Goal: Answer question/provide support: Share knowledge or assist other users

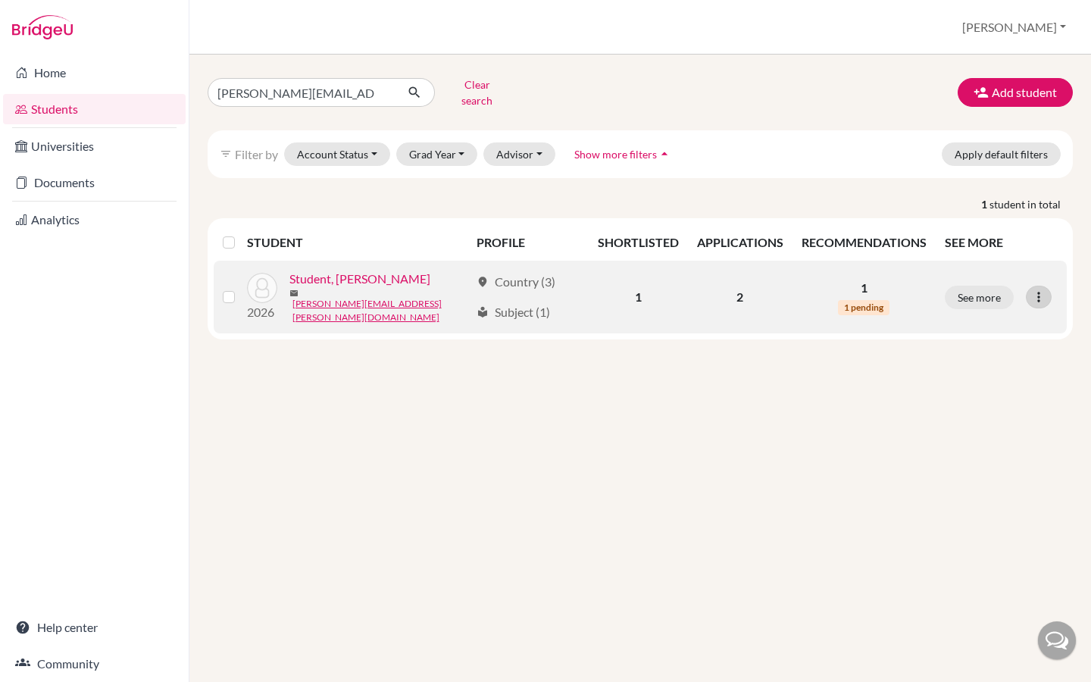
click at [1046, 289] on icon at bounding box center [1038, 296] width 15 height 15
click at [342, 277] on link "Student, Riya" at bounding box center [359, 279] width 141 height 18
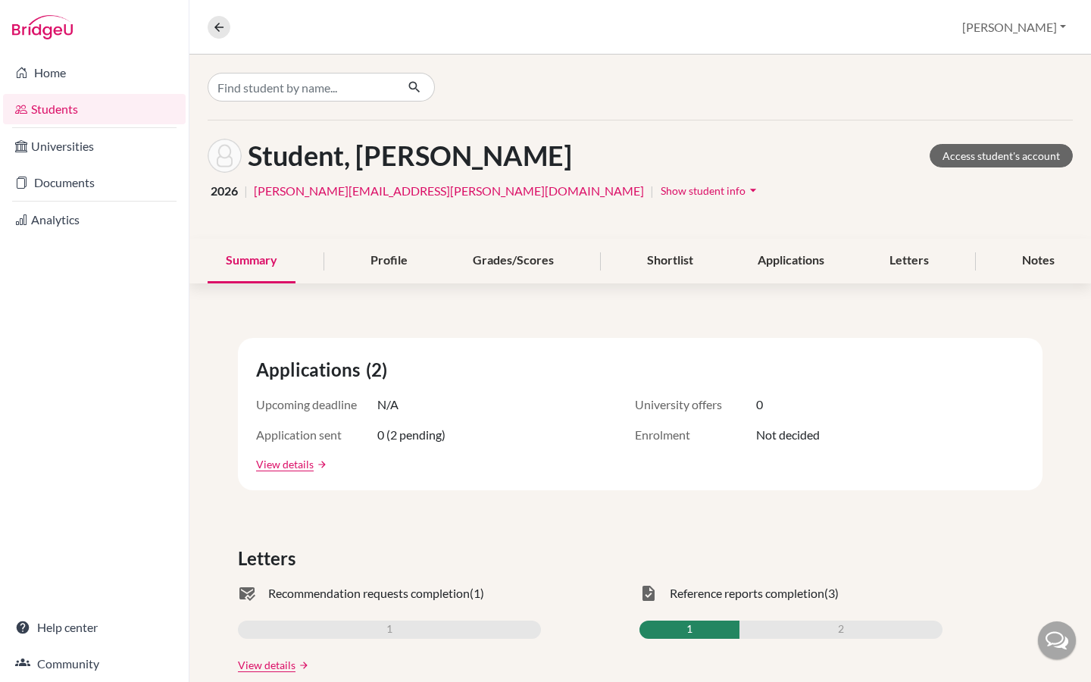
click at [661, 191] on span "Show student info" at bounding box center [703, 190] width 85 height 13
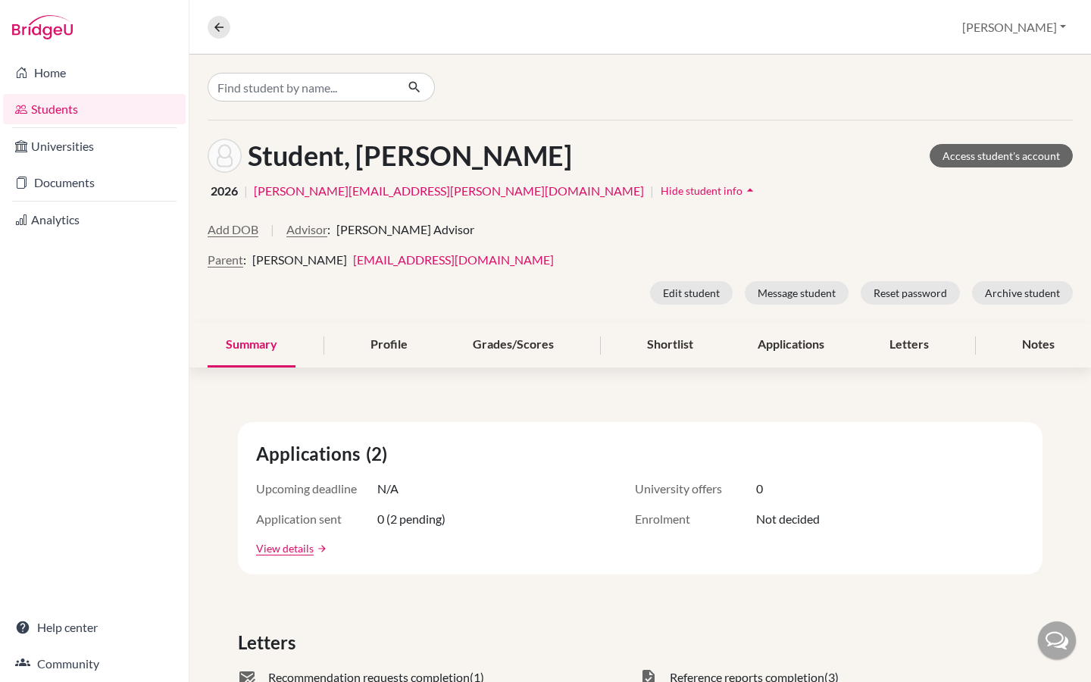
click at [661, 191] on span "Hide student info" at bounding box center [702, 190] width 82 height 13
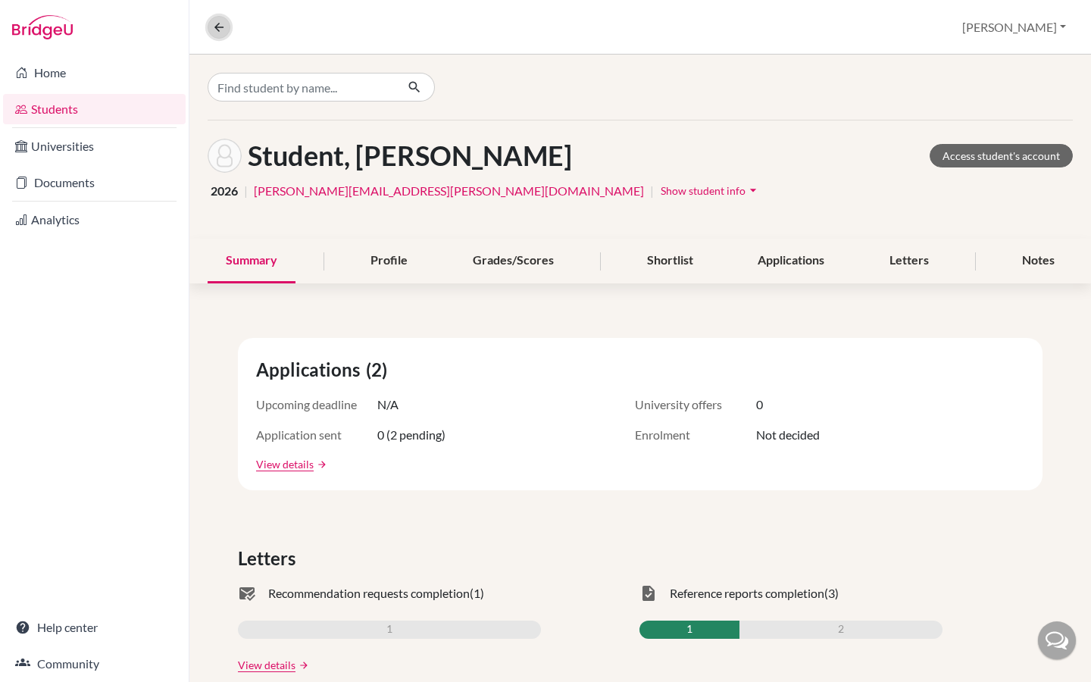
click at [214, 22] on icon at bounding box center [219, 27] width 14 height 14
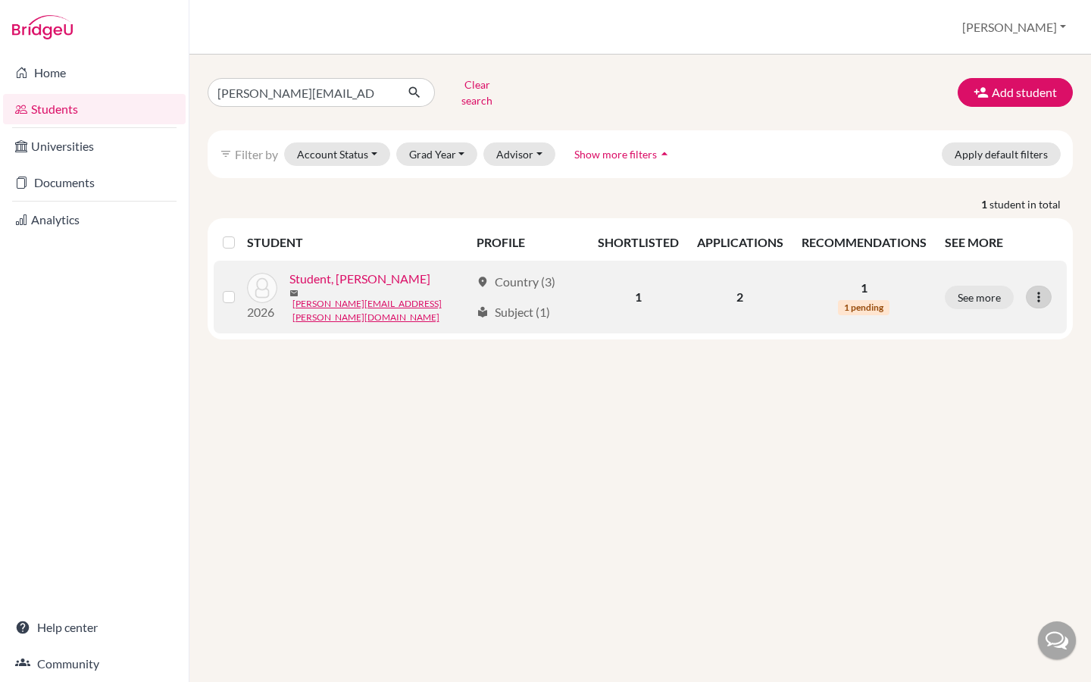
click at [1045, 289] on icon at bounding box center [1038, 296] width 15 height 15
click at [1013, 317] on button "Edit student" at bounding box center [976, 326] width 120 height 24
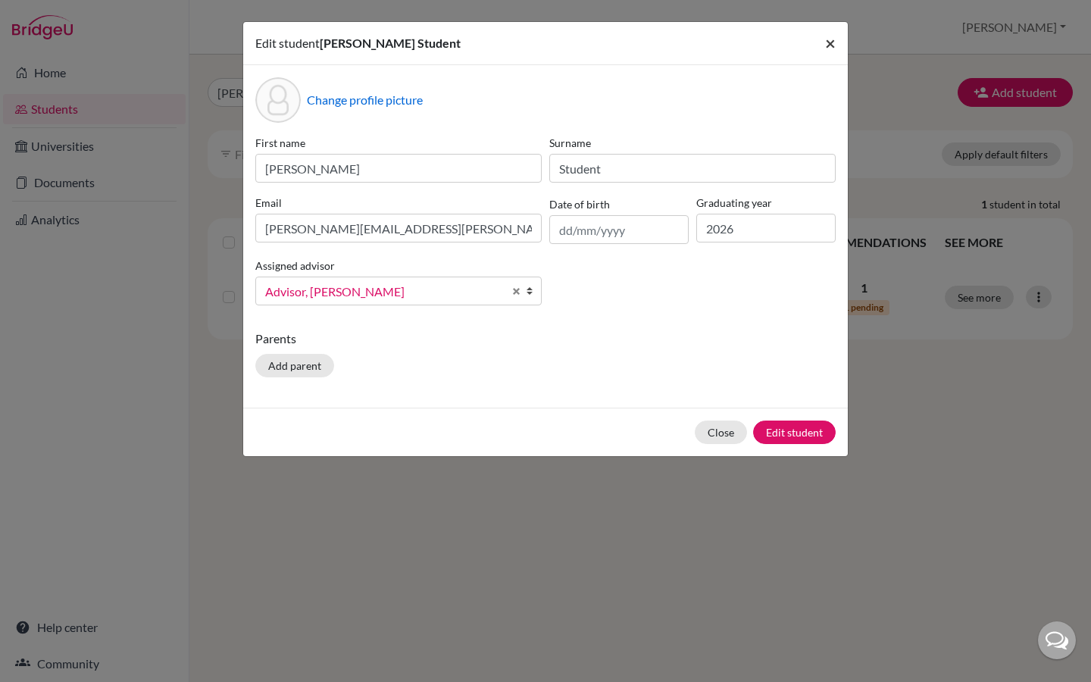
click at [820, 47] on button "×" at bounding box center [830, 43] width 35 height 42
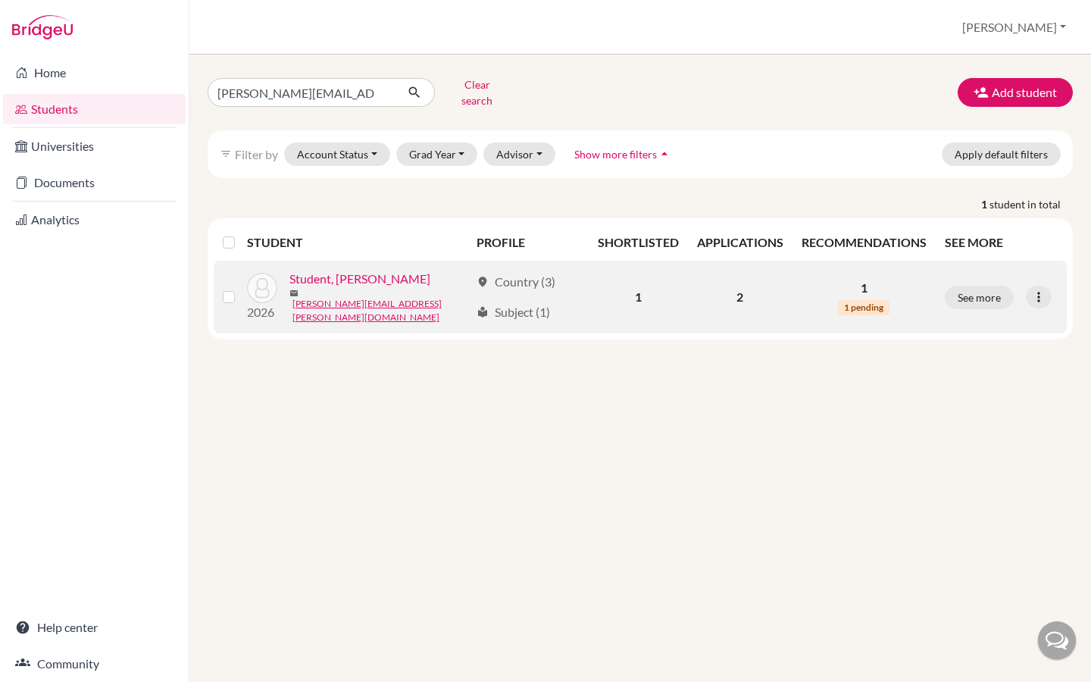
click at [328, 277] on link "Student, Riya" at bounding box center [359, 279] width 141 height 18
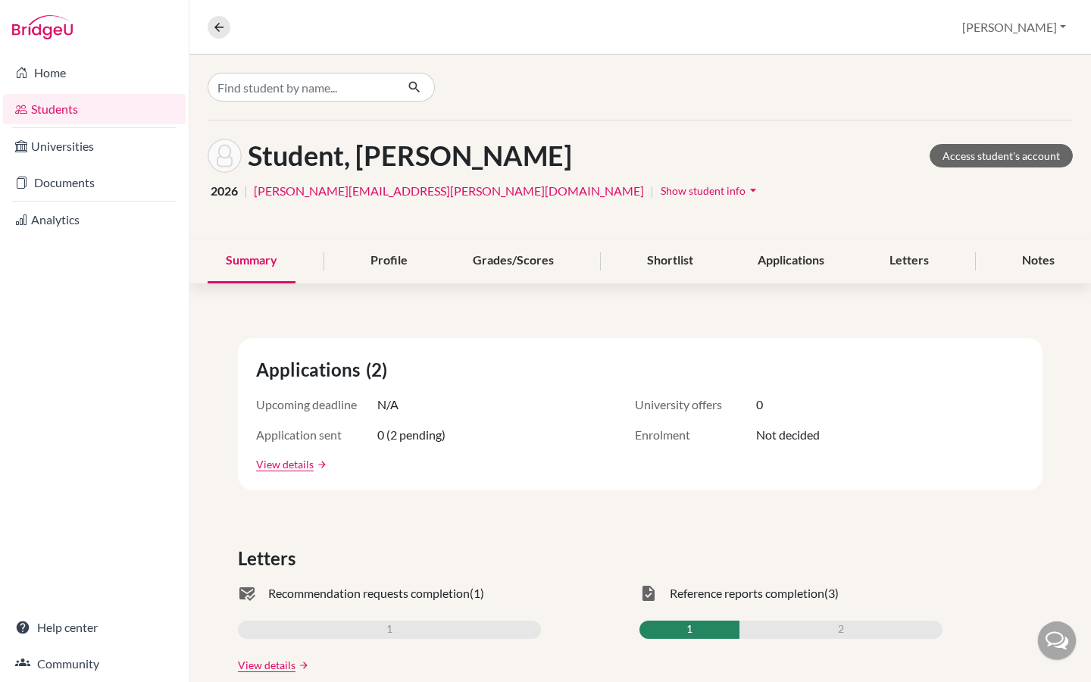
click at [661, 185] on span "Show student info" at bounding box center [703, 190] width 85 height 13
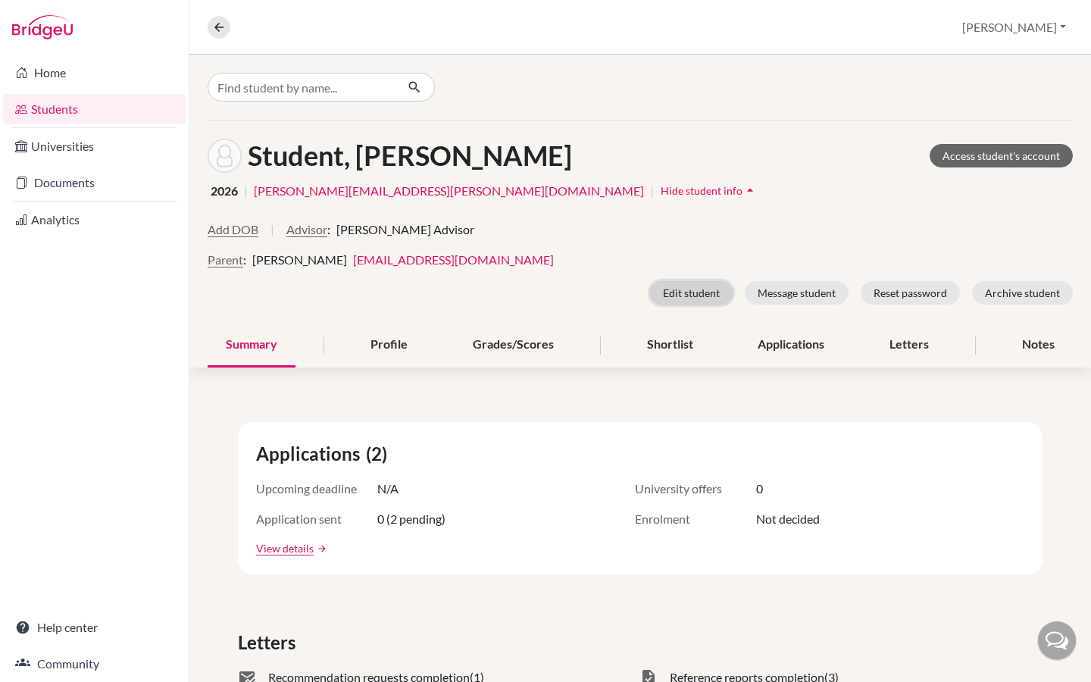
click at [688, 290] on button "Edit student" at bounding box center [691, 292] width 83 height 23
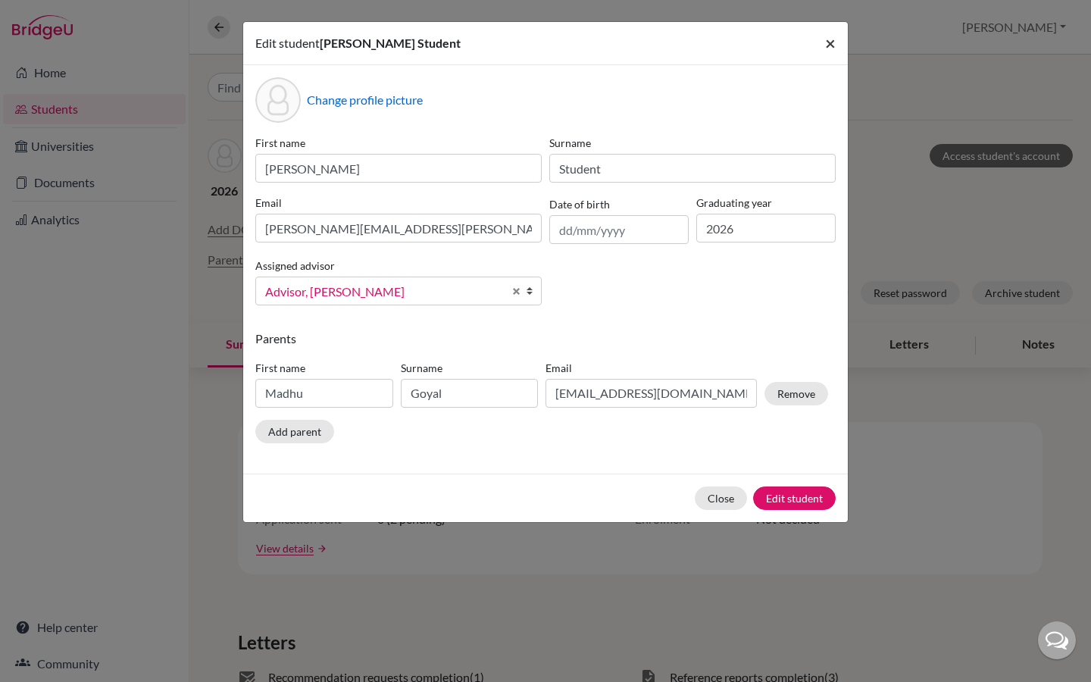
click at [830, 43] on span "×" at bounding box center [830, 43] width 11 height 22
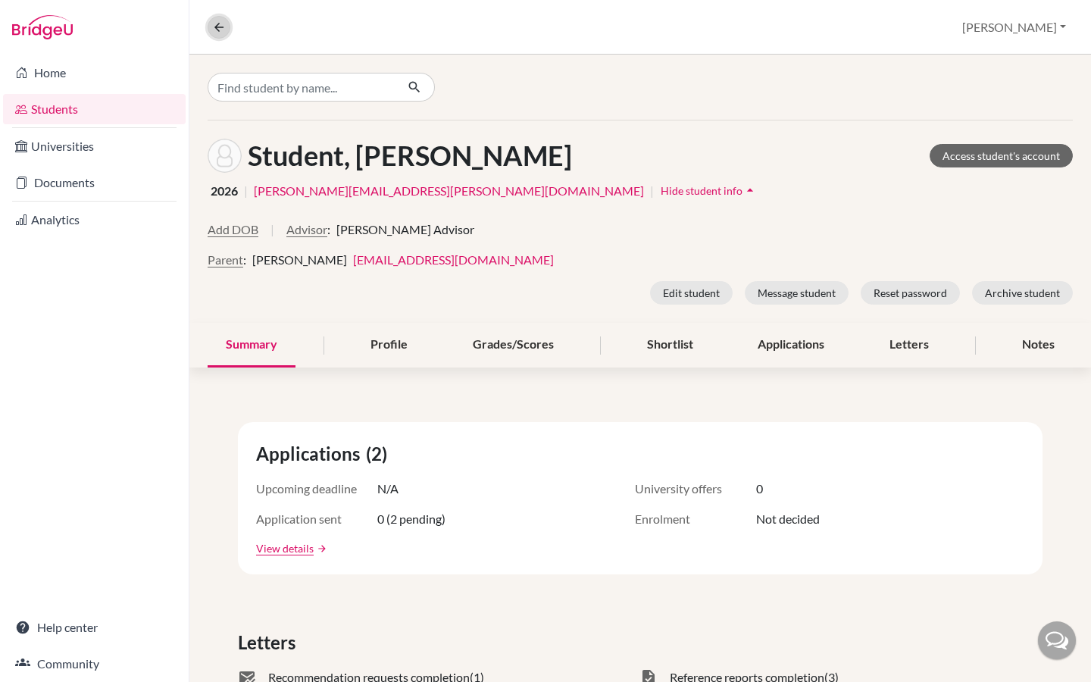
click at [213, 23] on icon at bounding box center [219, 27] width 14 height 14
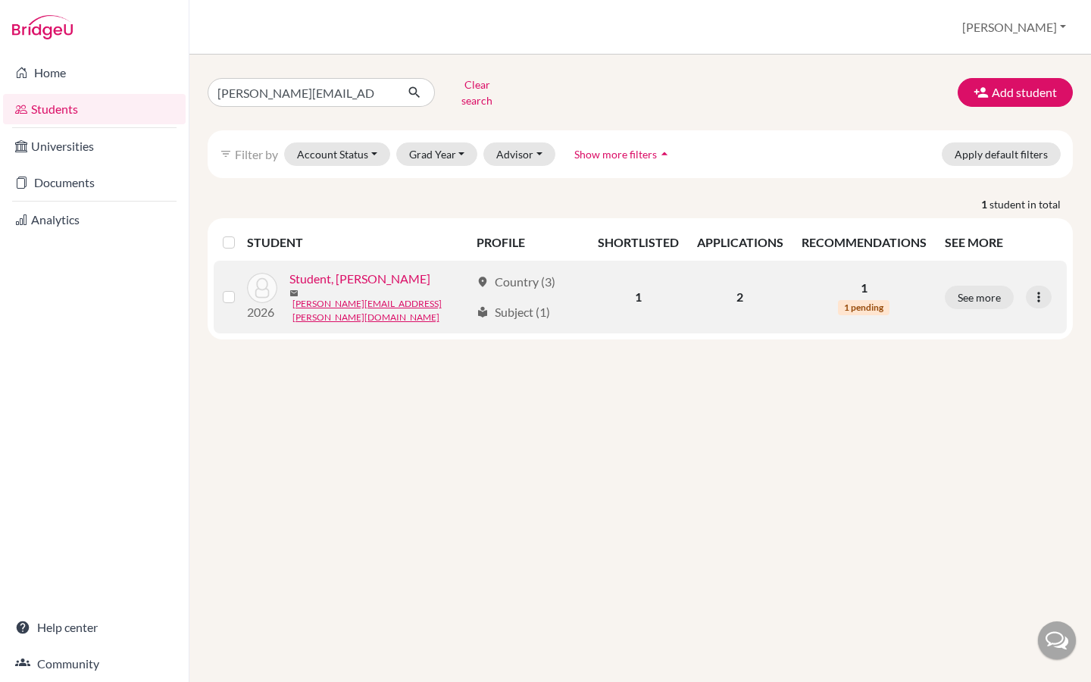
click at [323, 277] on link "Student, Riya" at bounding box center [359, 279] width 141 height 18
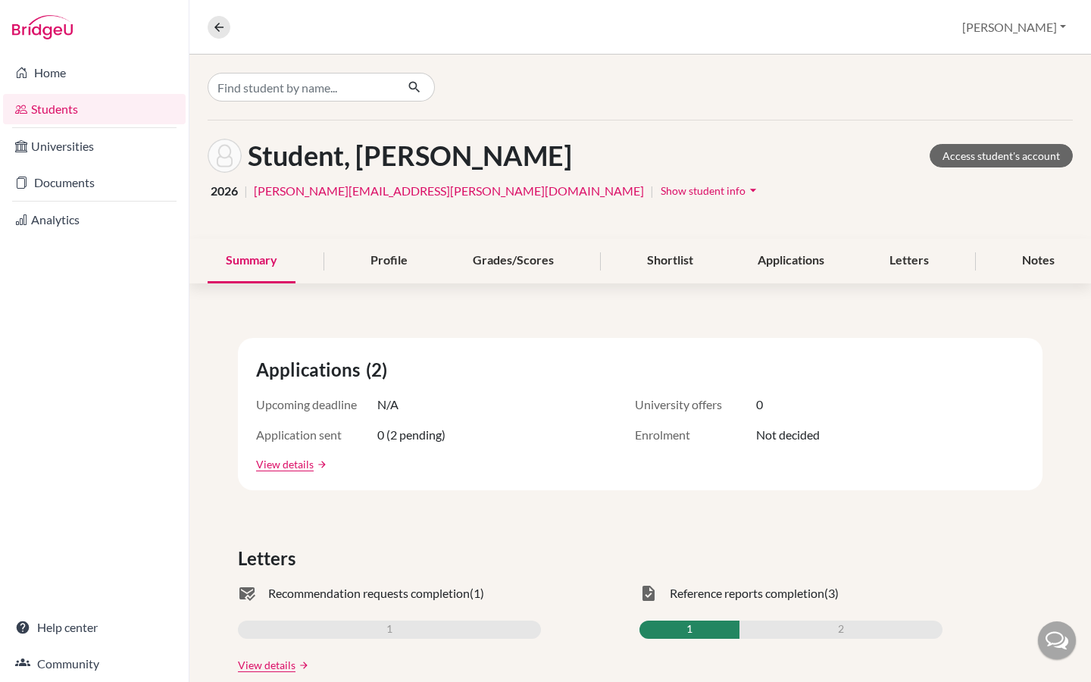
click at [661, 191] on span "Show student info" at bounding box center [703, 190] width 85 height 13
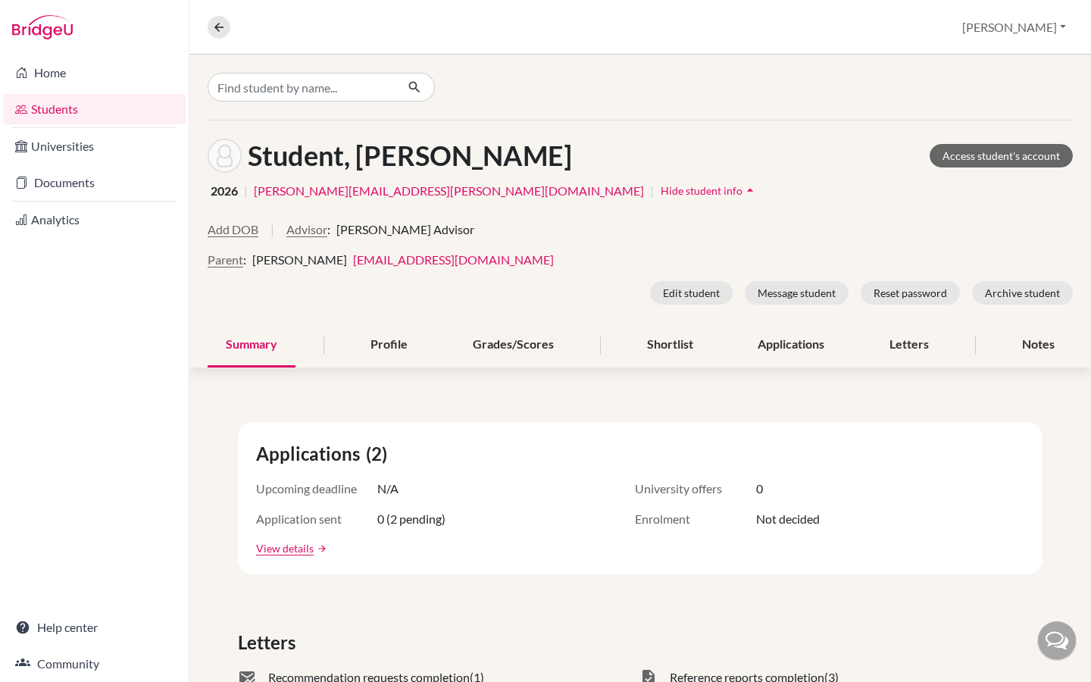
click at [661, 191] on span "Hide student info" at bounding box center [702, 190] width 82 height 13
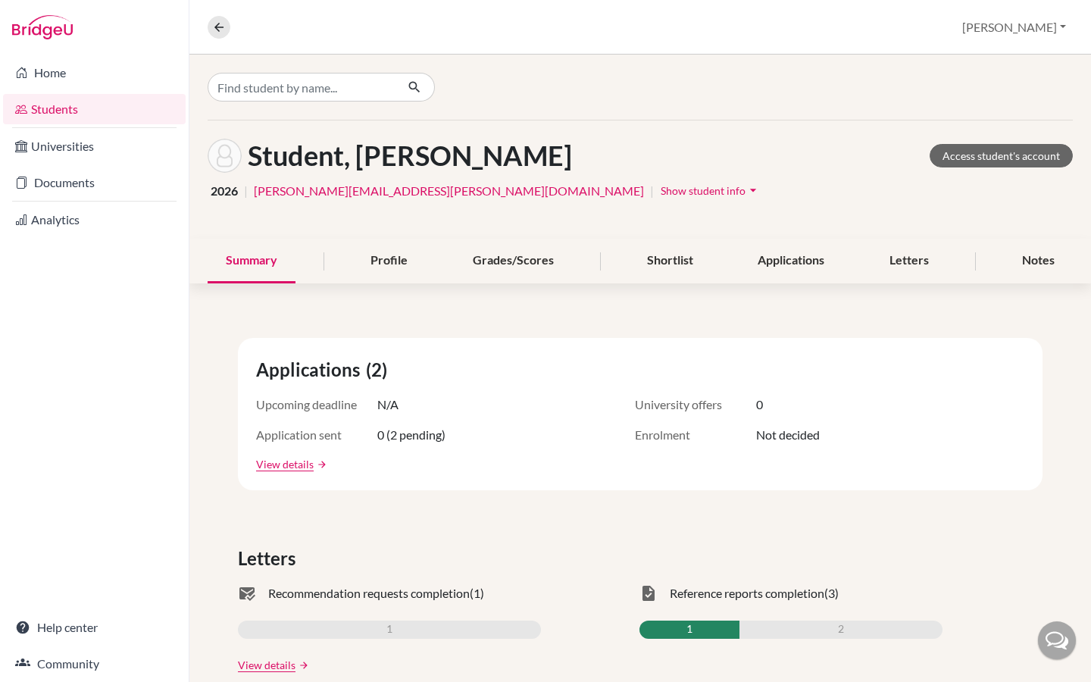
click at [661, 192] on span "Show student info" at bounding box center [703, 190] width 85 height 13
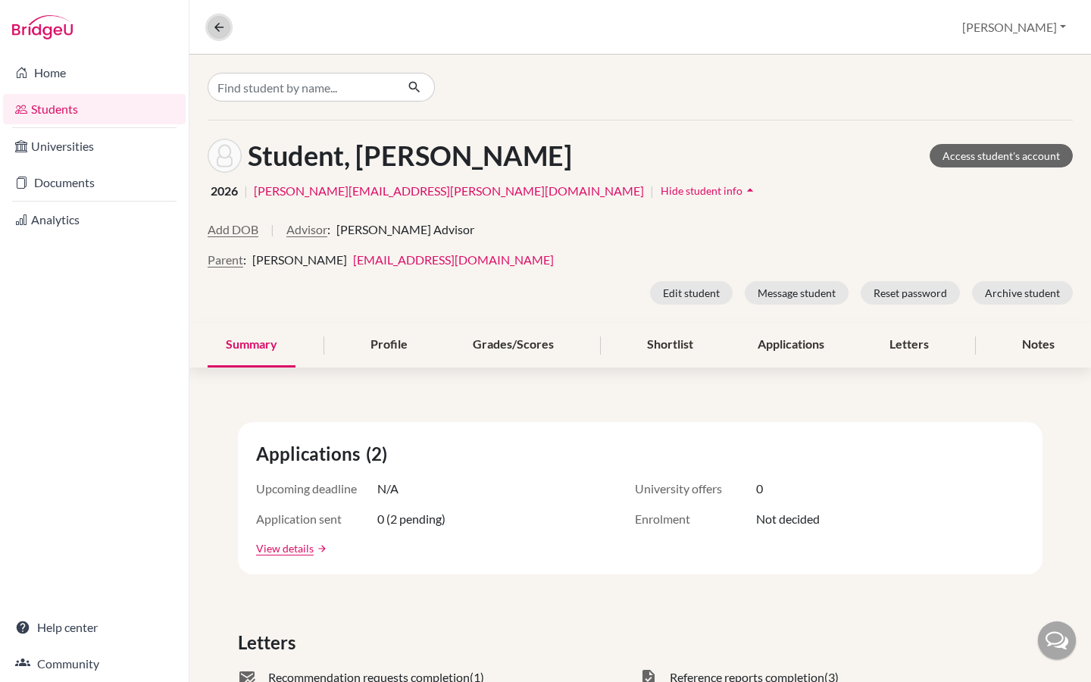
click at [220, 34] on button at bounding box center [219, 27] width 23 height 23
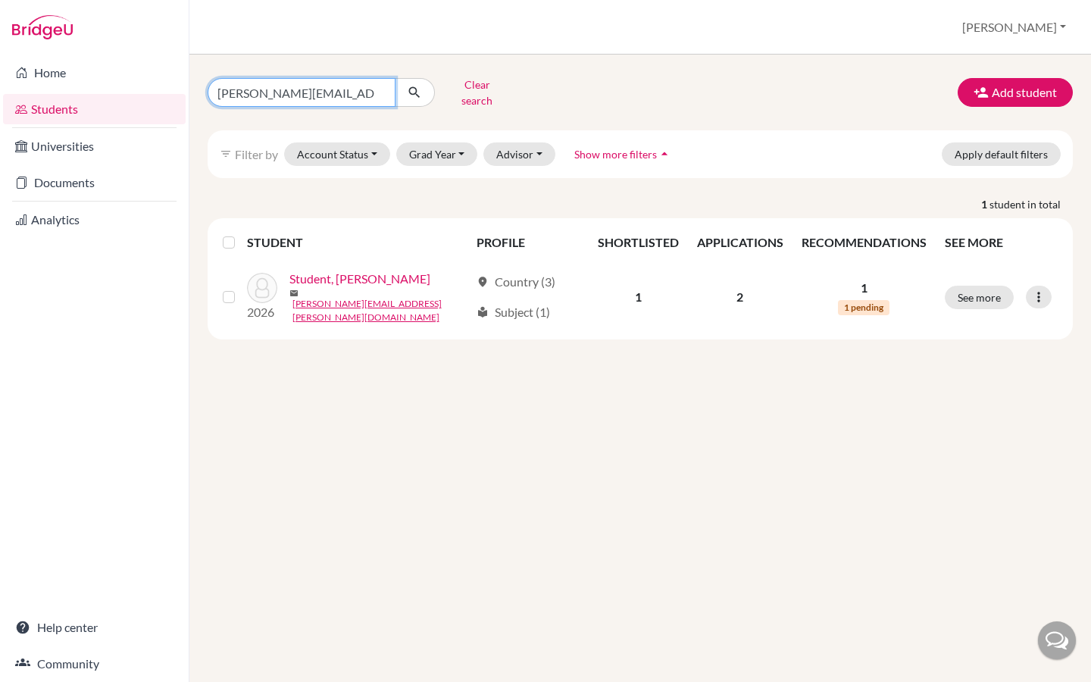
click at [380, 89] on input "riya.goyal+demostudent@cialfo.com.sg" at bounding box center [302, 92] width 188 height 29
click at [468, 89] on button "Clear search" at bounding box center [477, 92] width 84 height 39
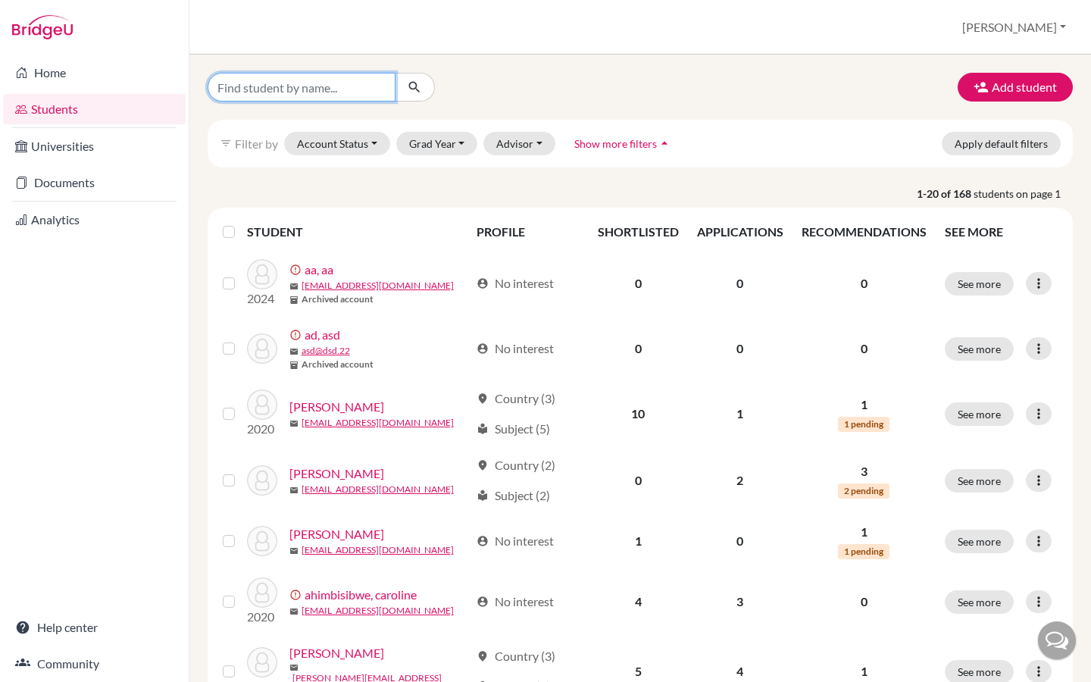
click at [320, 93] on input "Find student by name..." at bounding box center [302, 87] width 188 height 29
type input "billi"
click button "submit" at bounding box center [415, 87] width 40 height 29
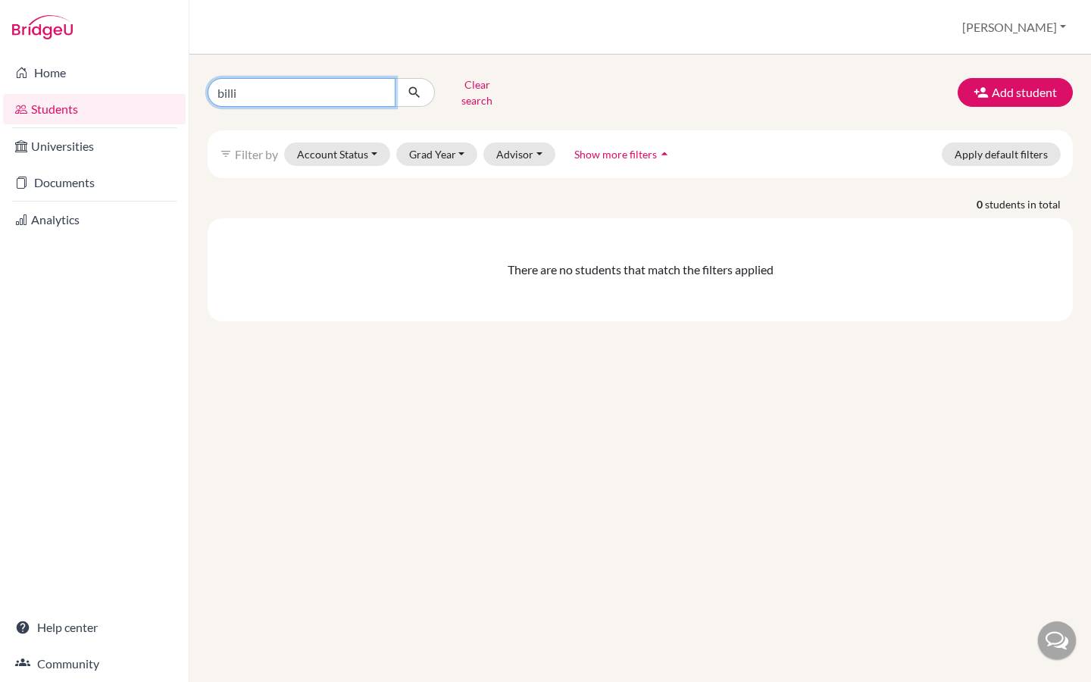
click at [274, 95] on input "billi" at bounding box center [302, 92] width 188 height 29
type input "b"
type input "[PERSON_NAME]"
click button "submit" at bounding box center [415, 92] width 40 height 29
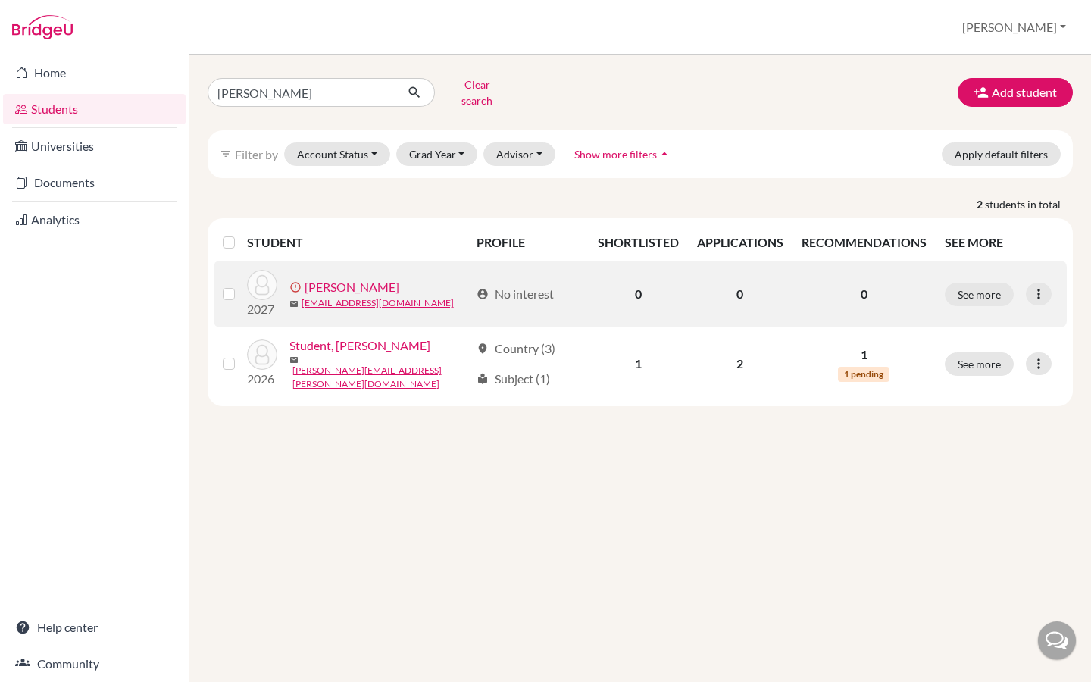
click at [327, 279] on link "[PERSON_NAME]" at bounding box center [352, 287] width 95 height 18
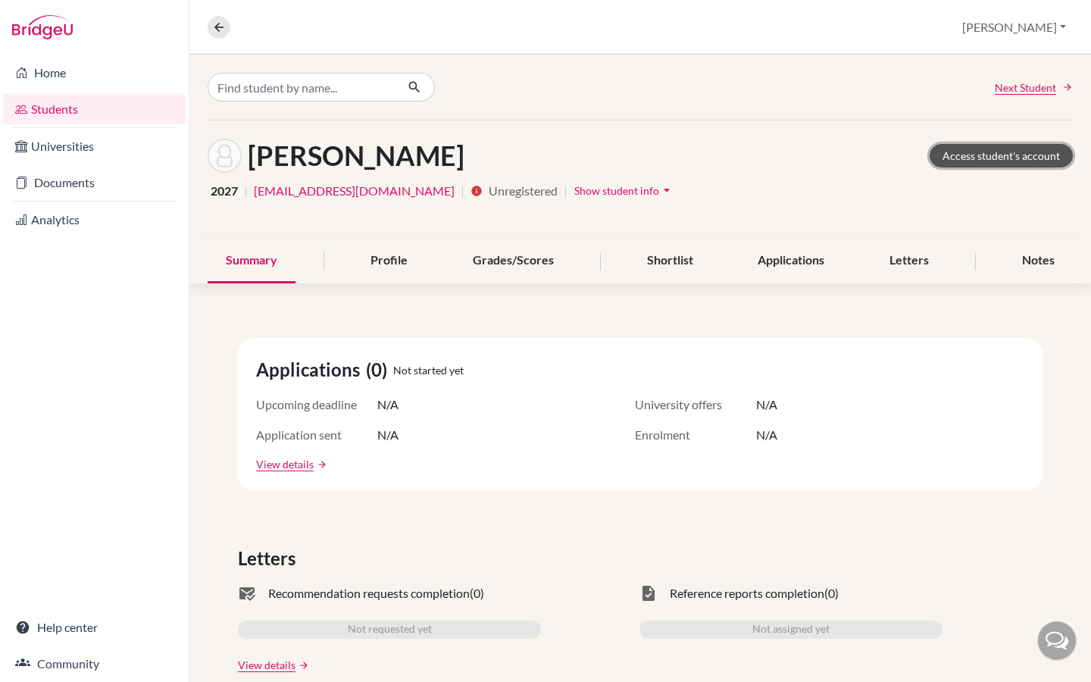
click at [964, 160] on link "Access student's account" at bounding box center [1001, 155] width 143 height 23
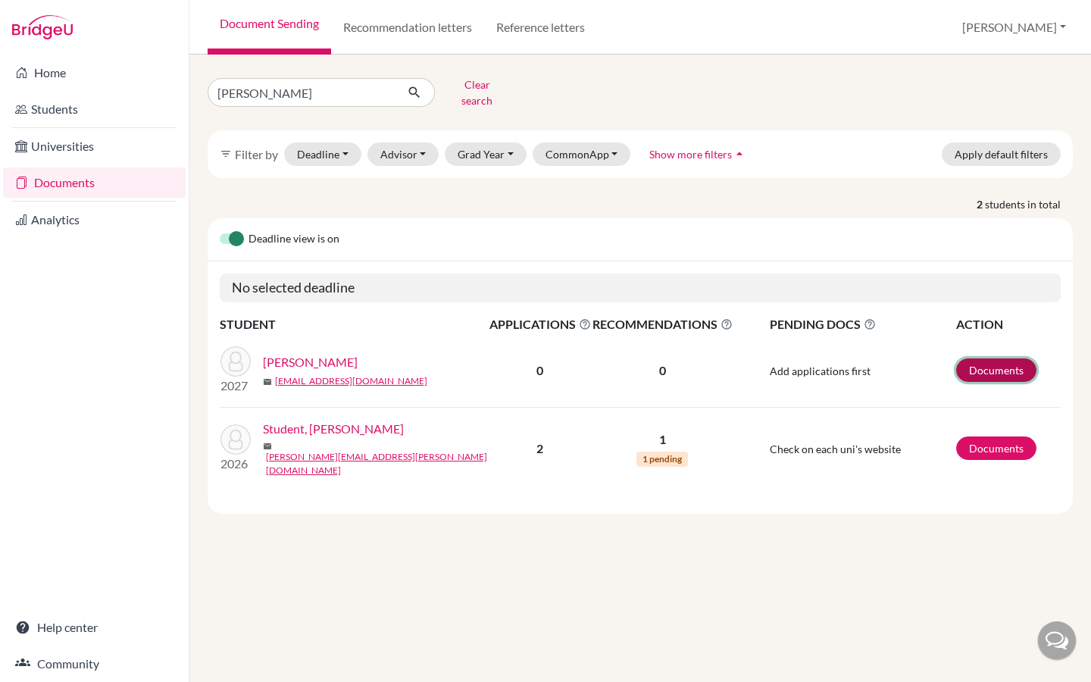
click at [1008, 361] on link "Documents" at bounding box center [996, 369] width 80 height 23
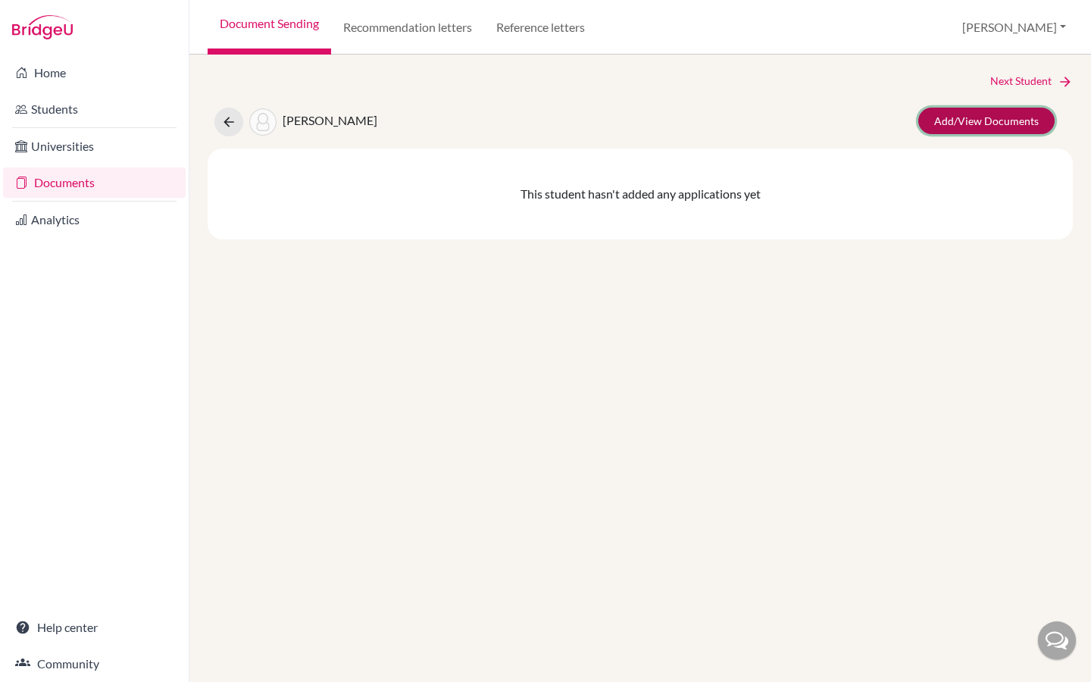
click at [986, 125] on link "Add/View Documents" at bounding box center [986, 121] width 136 height 27
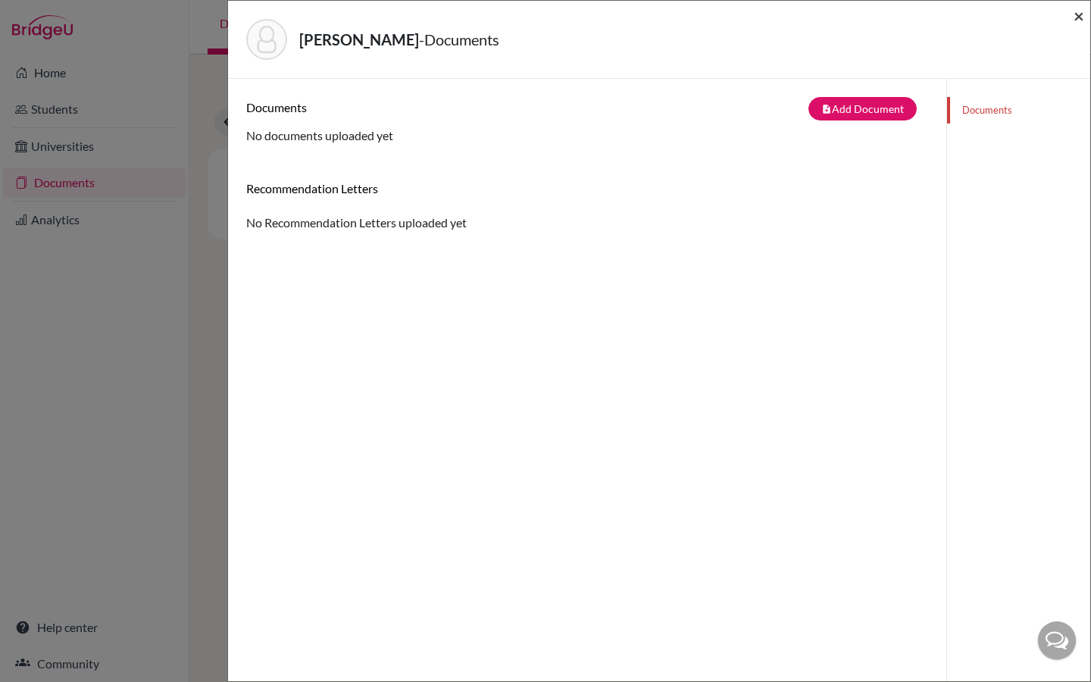
click at [1080, 14] on span "×" at bounding box center [1078, 16] width 11 height 22
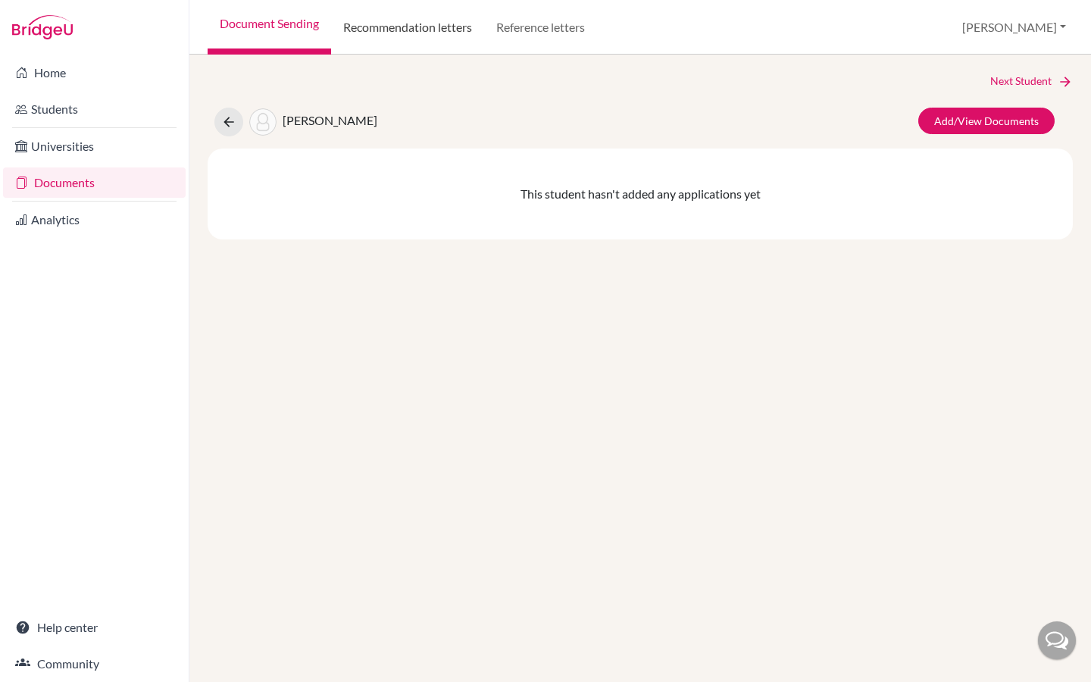
click at [451, 22] on link "Recommendation letters" at bounding box center [407, 27] width 153 height 55
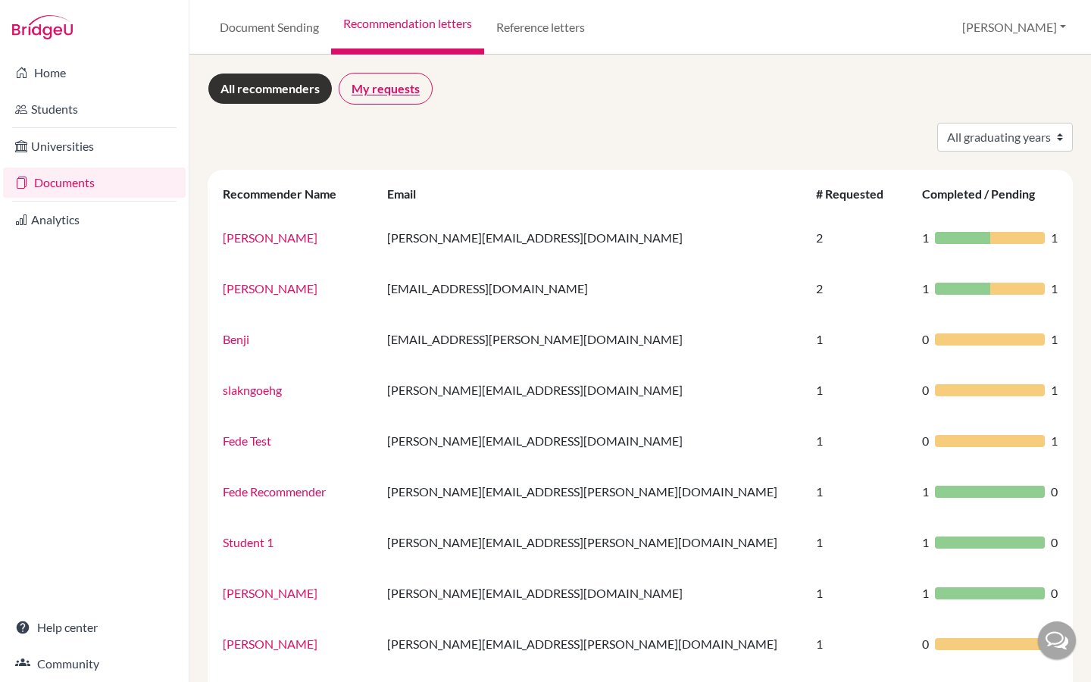
click at [406, 84] on link "My requests" at bounding box center [386, 89] width 94 height 32
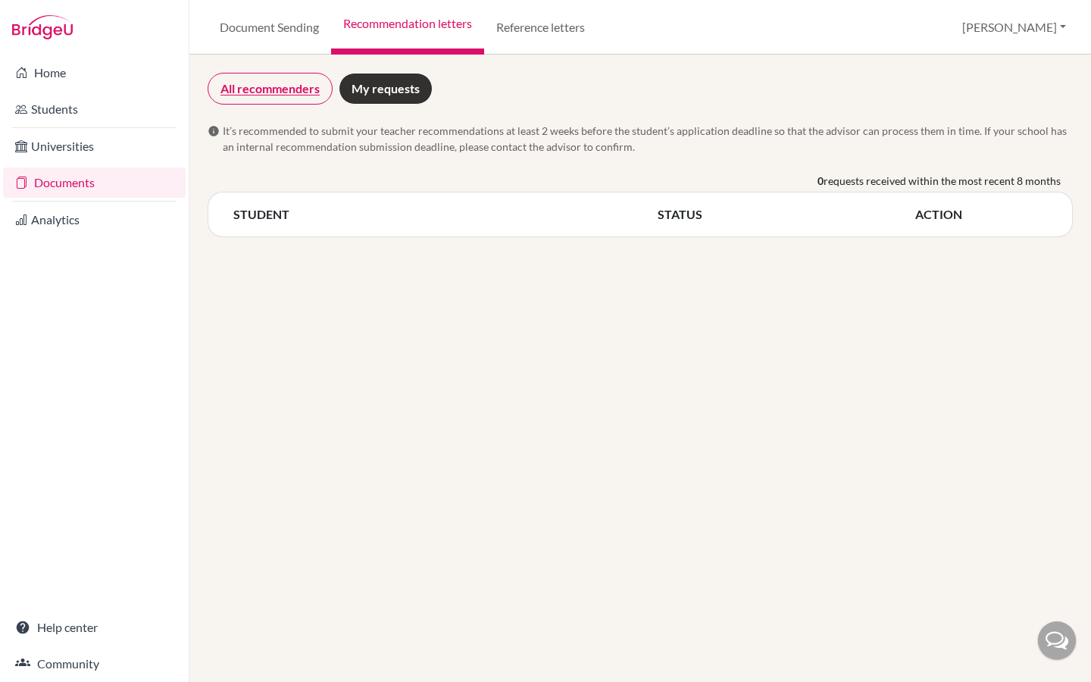
click at [257, 101] on link "All recommenders" at bounding box center [270, 89] width 125 height 32
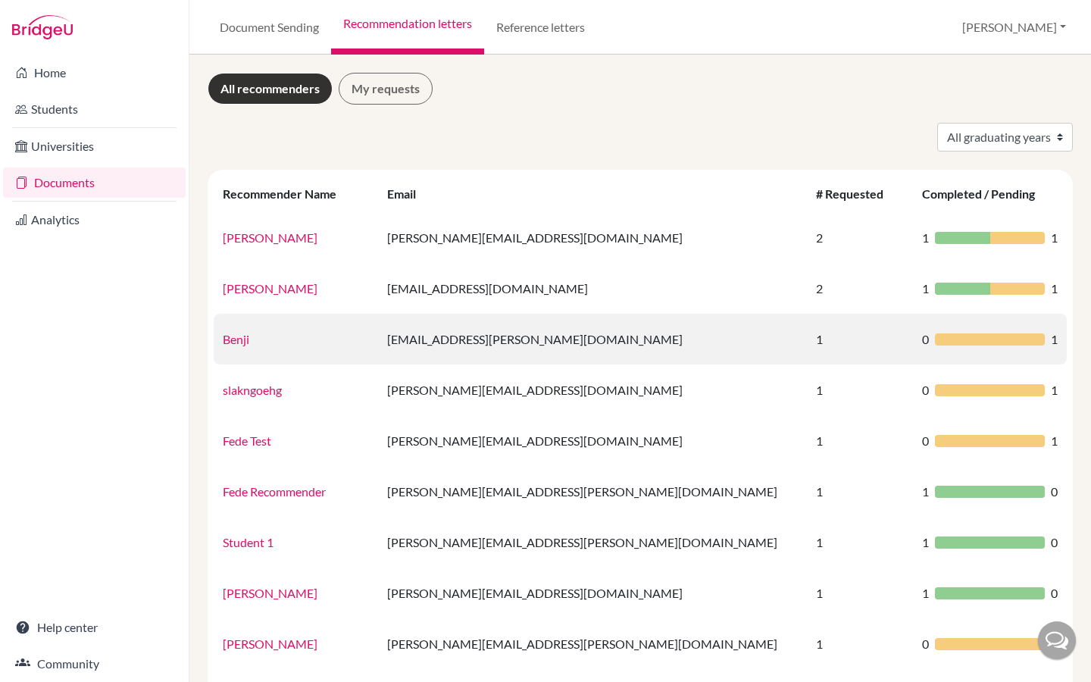
click at [234, 338] on link "Benji" at bounding box center [236, 339] width 27 height 14
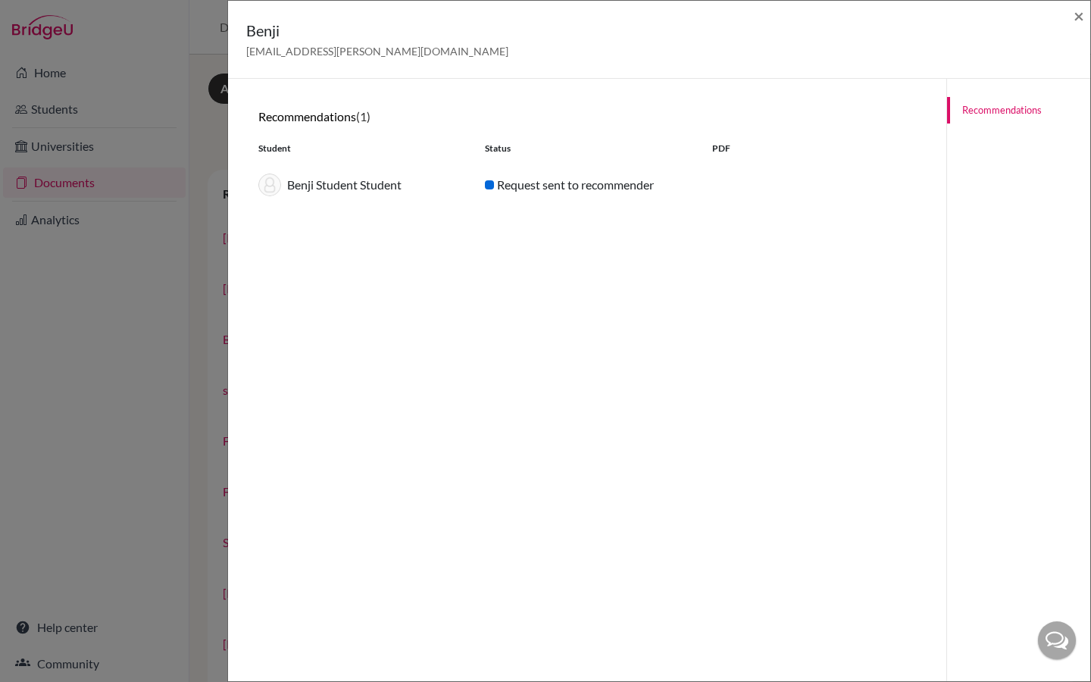
click at [502, 189] on div "Request sent to recommender" at bounding box center [586, 185] width 227 height 18
drag, startPoint x: 1079, startPoint y: 17, endPoint x: 718, endPoint y: 328, distance: 476.4
click at [1079, 17] on span "×" at bounding box center [1078, 16] width 11 height 22
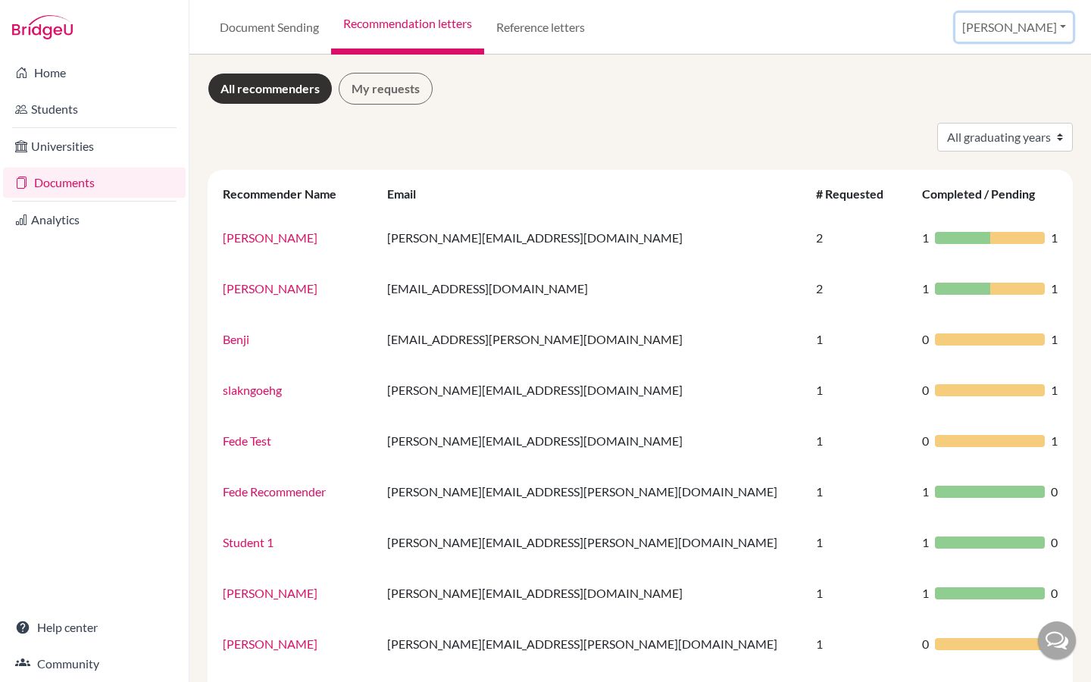
click at [1039, 24] on button "[PERSON_NAME]" at bounding box center [1013, 27] width 117 height 29
click at [1004, 82] on link "School Settings" at bounding box center [944, 86] width 120 height 24
click at [1046, 22] on button "[PERSON_NAME]" at bounding box center [1013, 27] width 117 height 29
click at [1002, 80] on link "School Settings" at bounding box center [944, 86] width 120 height 24
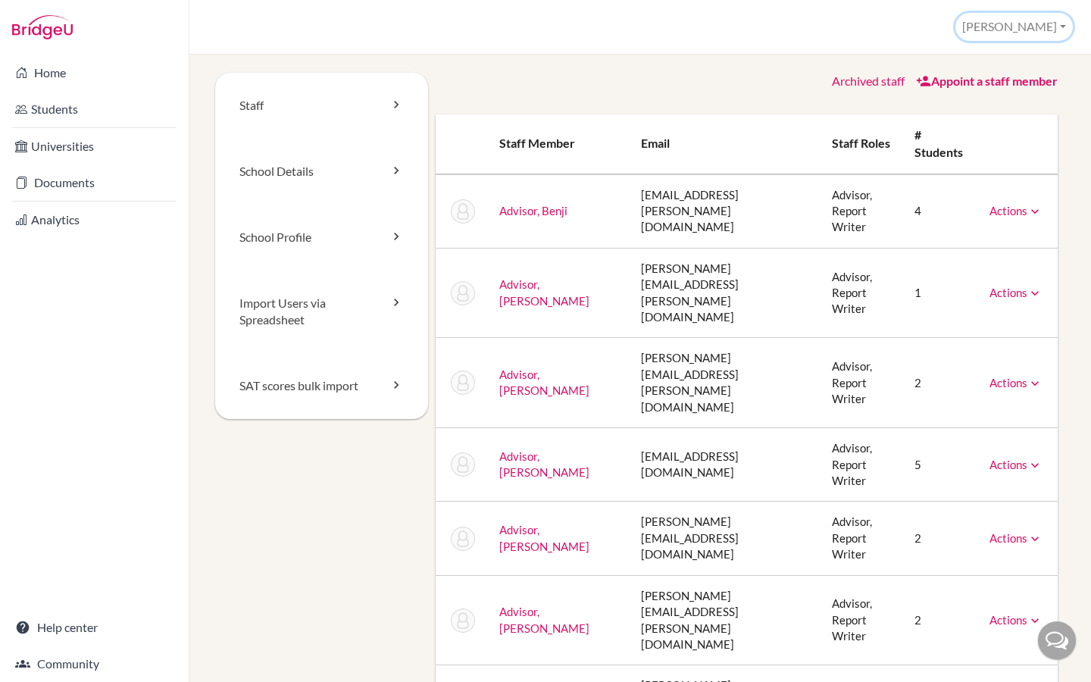
click at [1048, 19] on button "[PERSON_NAME]" at bounding box center [1013, 27] width 117 height 28
click at [65, 89] on li "Home" at bounding box center [94, 73] width 189 height 36
click at [64, 72] on link "Home" at bounding box center [94, 73] width 183 height 30
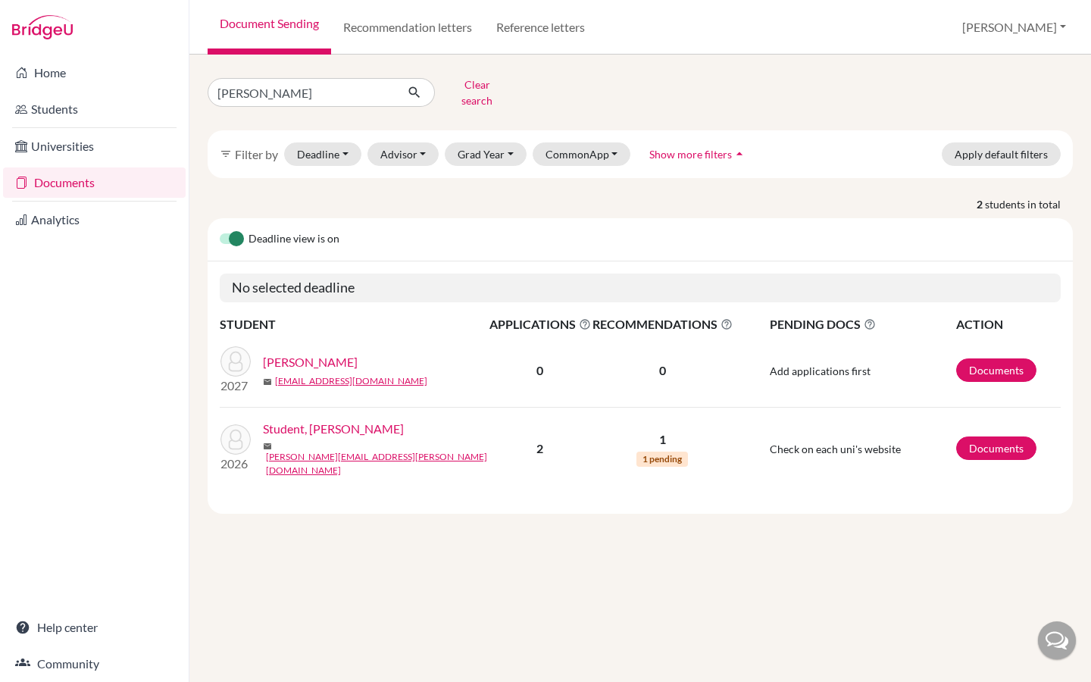
click at [310, 426] on link "Student, [PERSON_NAME]" at bounding box center [333, 429] width 141 height 18
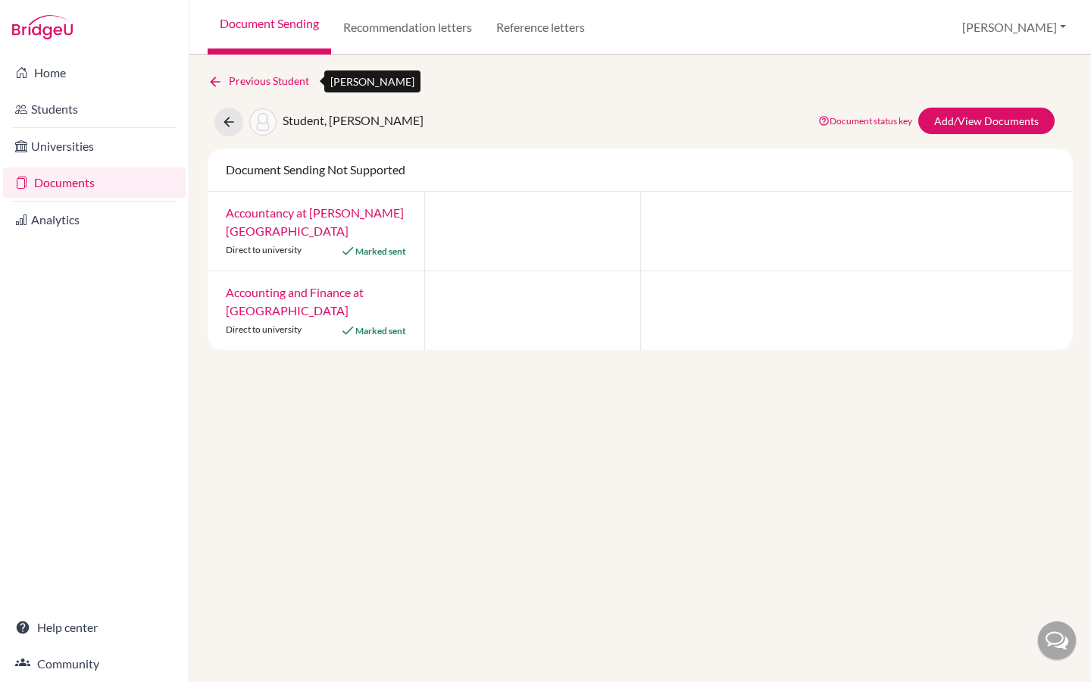
click at [247, 83] on link "Previous Student" at bounding box center [265, 81] width 114 height 17
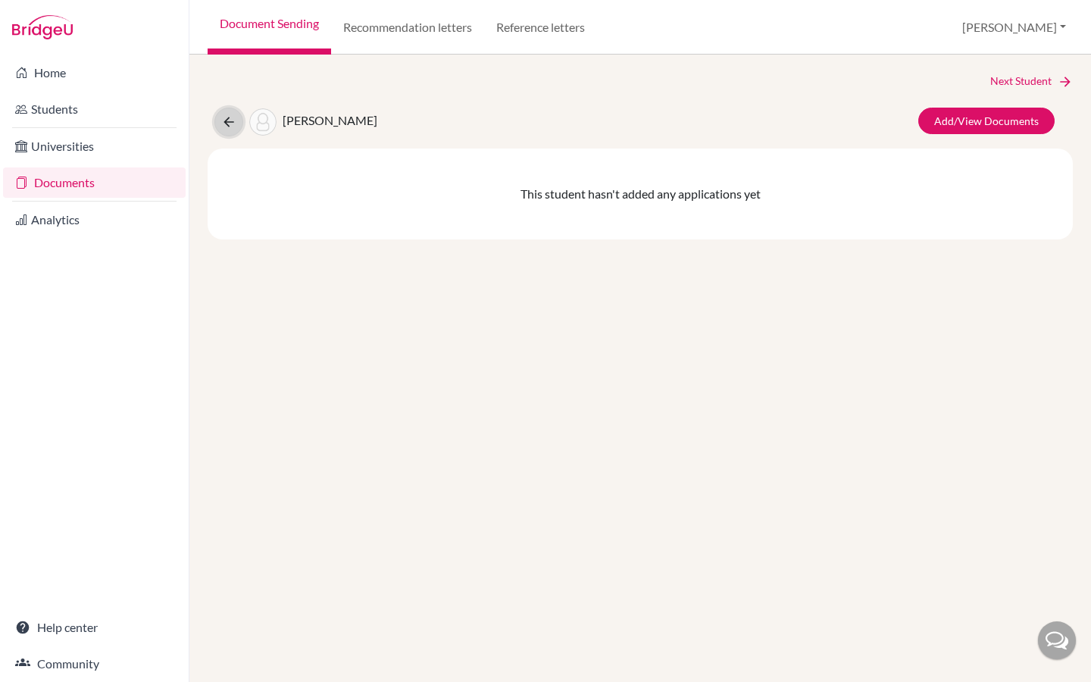
click at [228, 120] on icon at bounding box center [228, 121] width 15 height 15
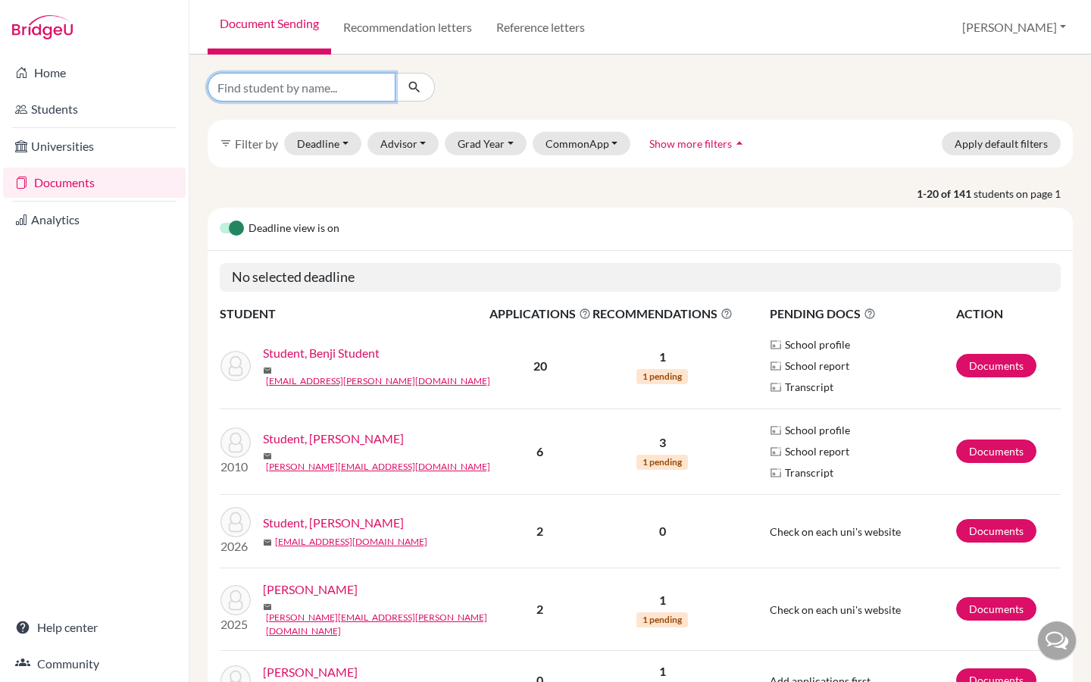
click at [277, 93] on input "Find student by name..." at bounding box center [302, 87] width 188 height 29
type input "riya"
click button "submit" at bounding box center [415, 87] width 40 height 29
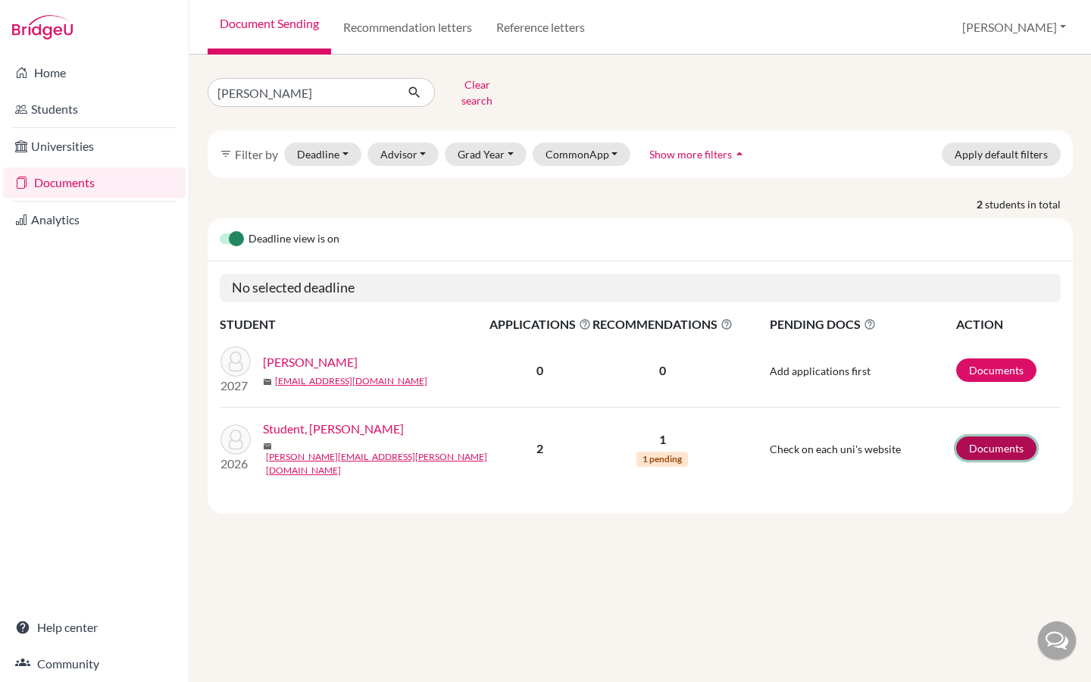
click at [995, 436] on link "Documents" at bounding box center [996, 447] width 80 height 23
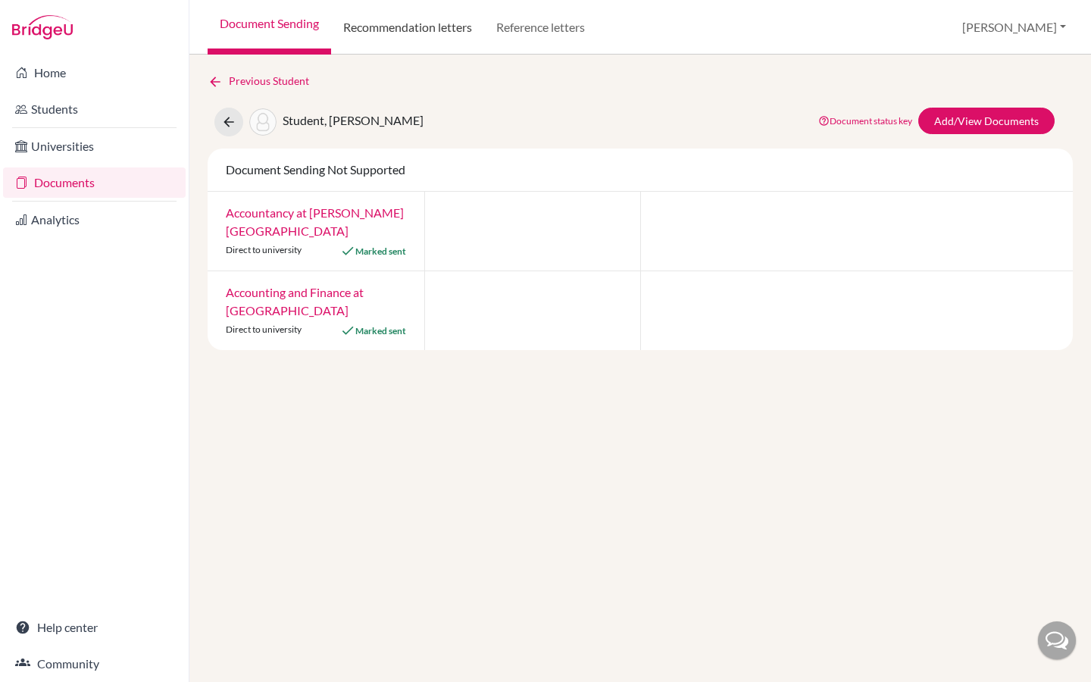
click at [443, 32] on link "Recommendation letters" at bounding box center [407, 27] width 153 height 55
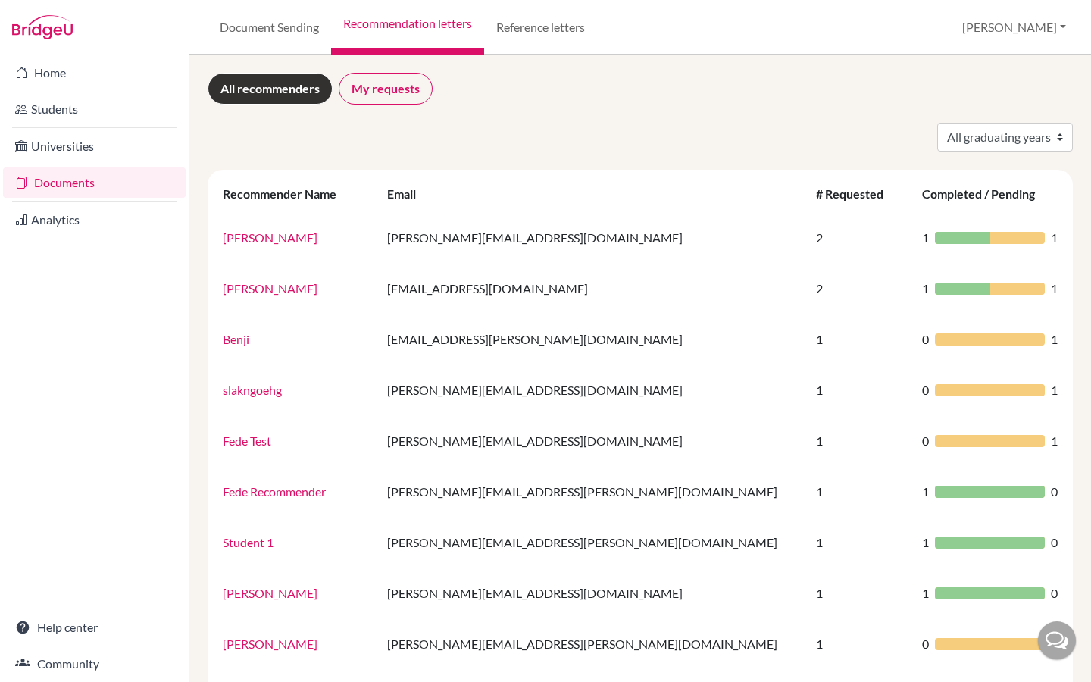
click at [390, 89] on link "My requests" at bounding box center [386, 89] width 94 height 32
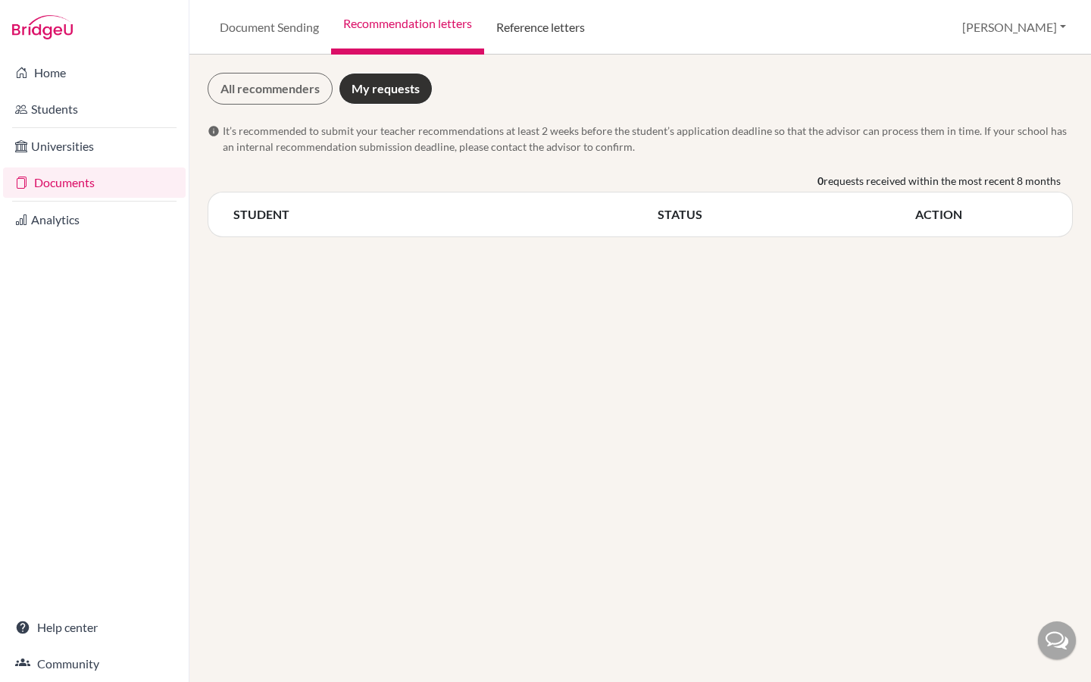
click at [541, 25] on link "Reference letters" at bounding box center [540, 27] width 113 height 55
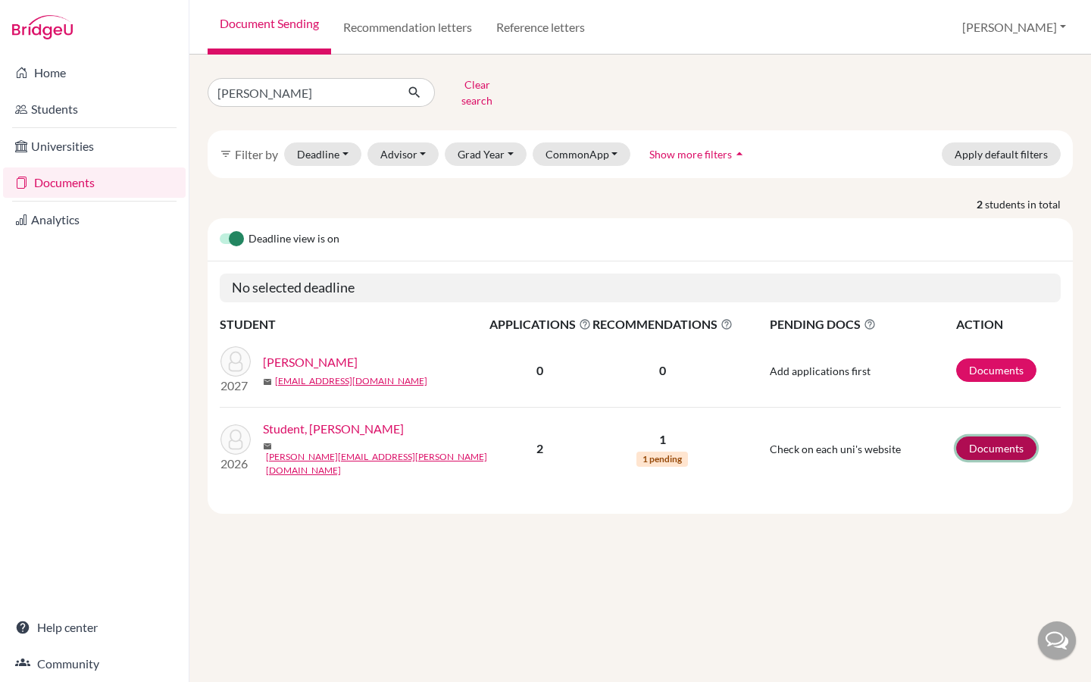
click at [1014, 436] on link "Documents" at bounding box center [996, 447] width 80 height 23
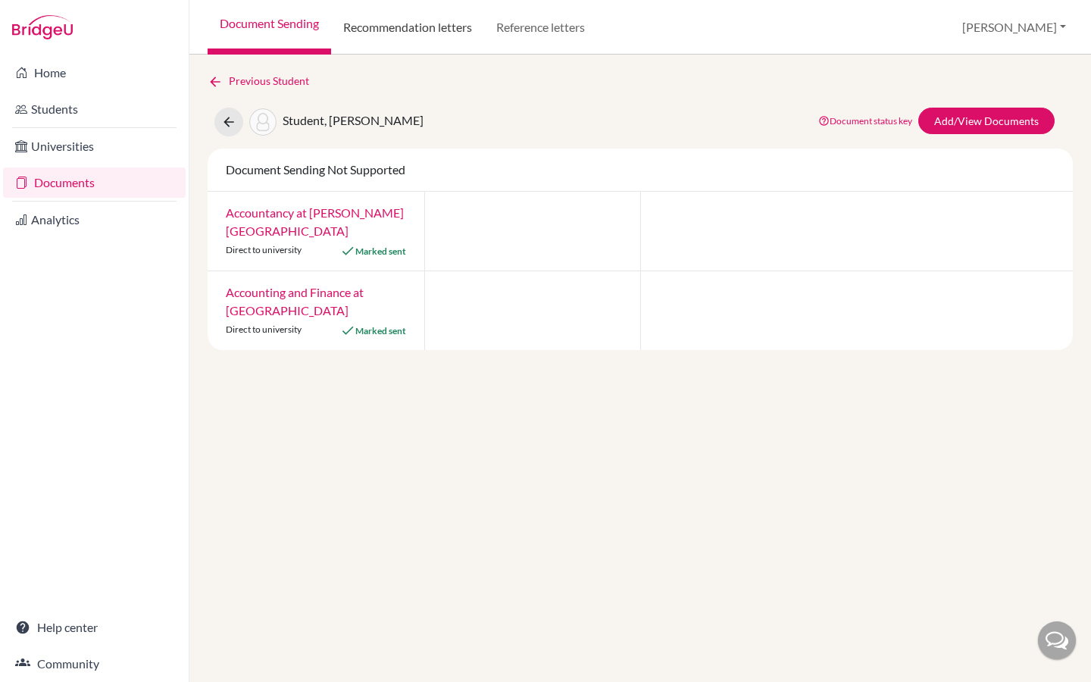
click at [427, 18] on link "Recommendation letters" at bounding box center [407, 27] width 153 height 55
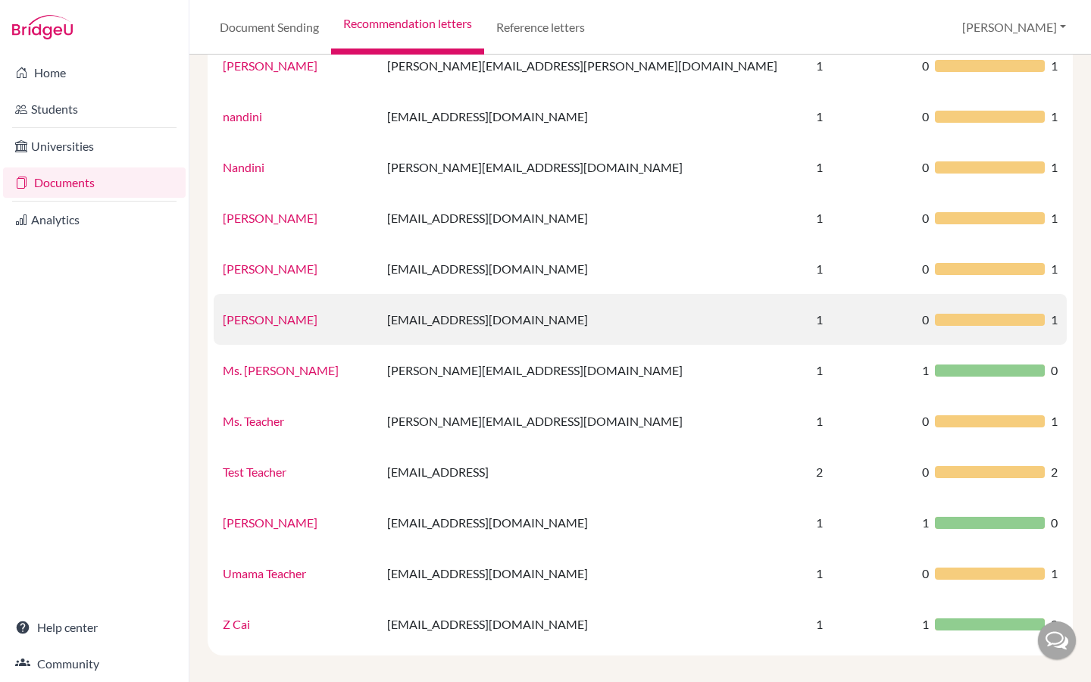
scroll to position [729, 0]
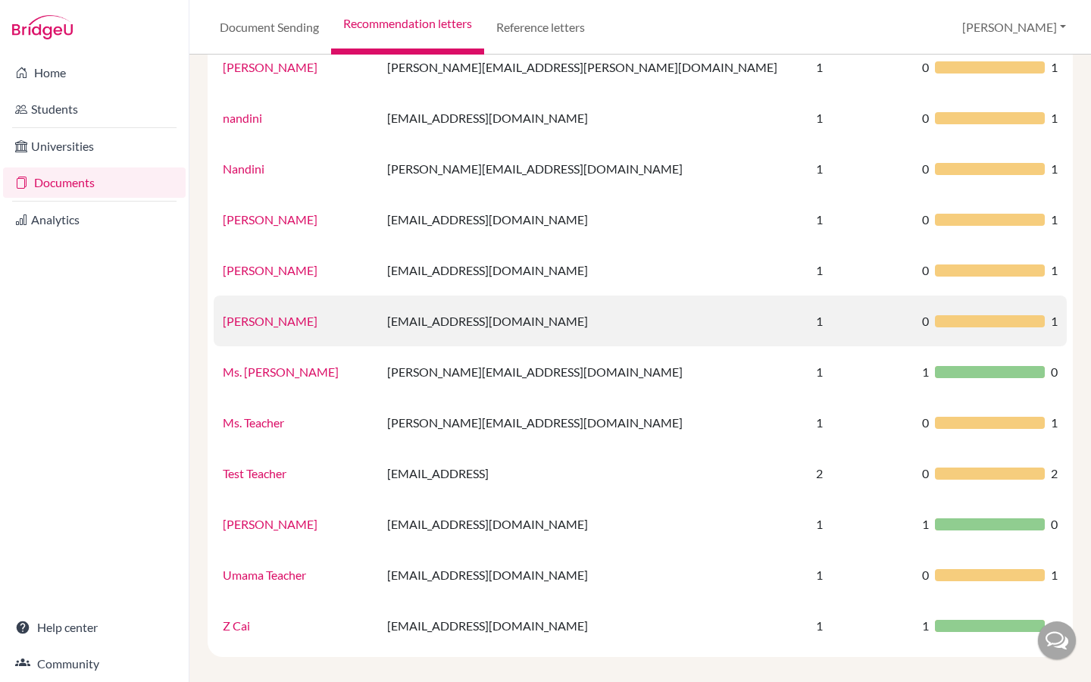
click at [561, 318] on td "[EMAIL_ADDRESS][DOMAIN_NAME]" at bounding box center [593, 320] width 430 height 51
click at [259, 317] on link "[PERSON_NAME]" at bounding box center [270, 321] width 95 height 14
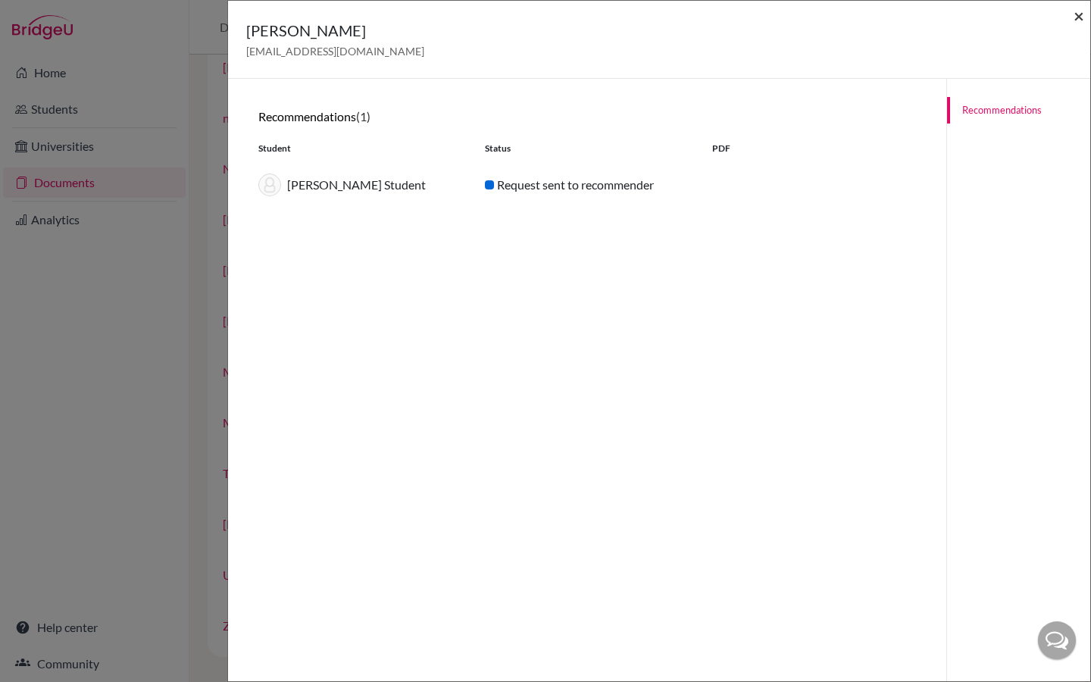
click at [1082, 11] on span "×" at bounding box center [1078, 16] width 11 height 22
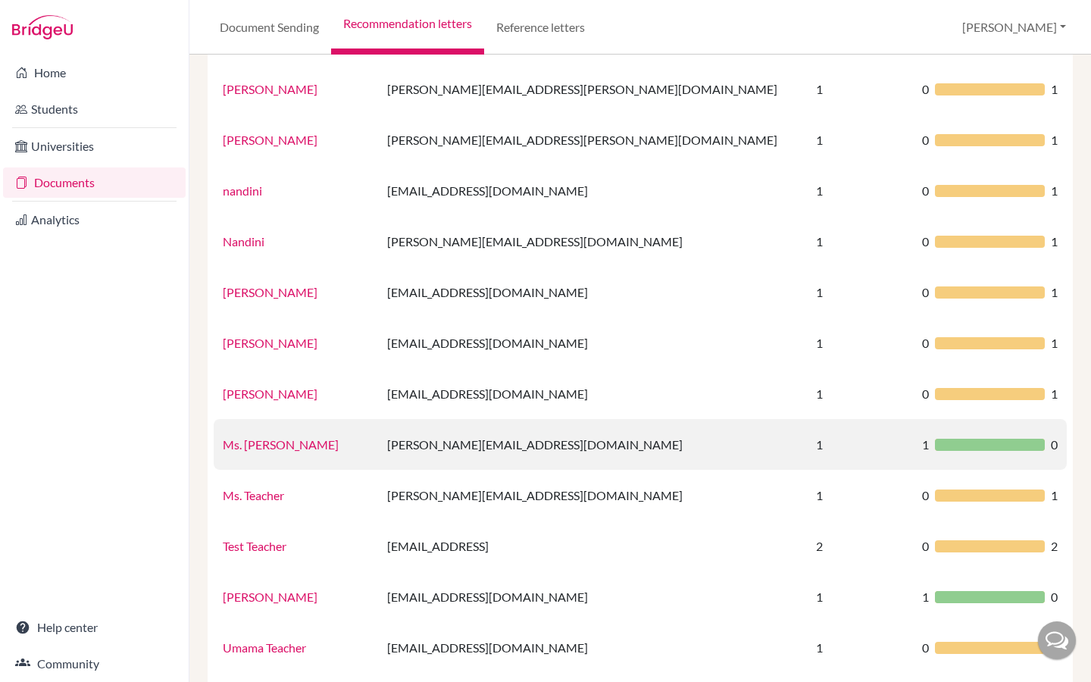
scroll to position [658, 0]
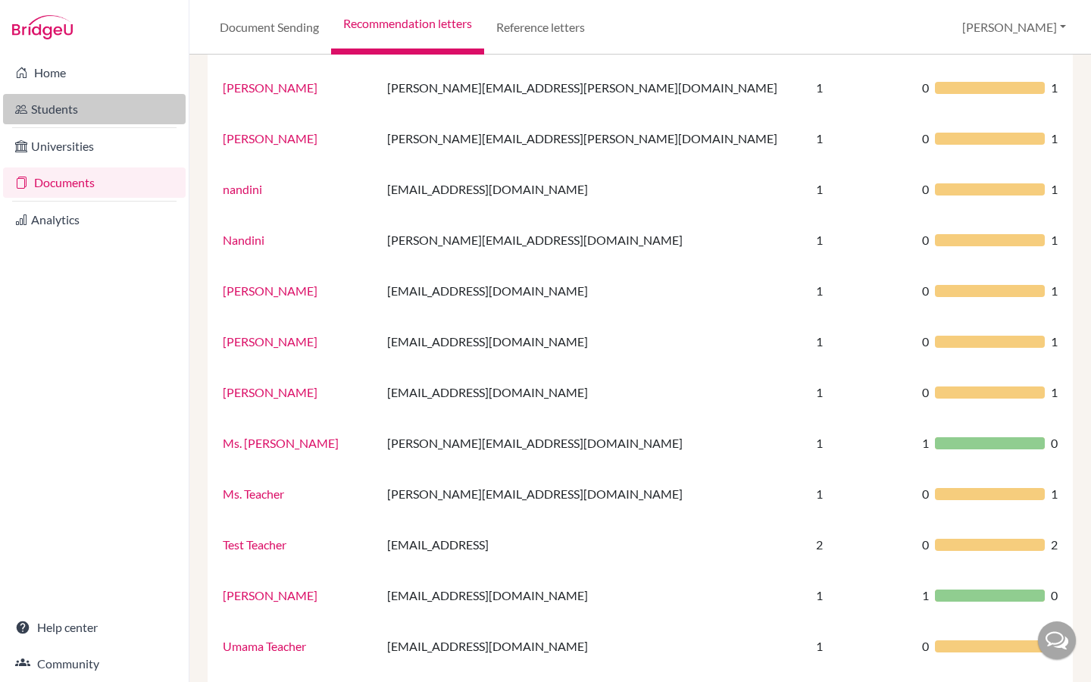
click at [81, 113] on link "Students" at bounding box center [94, 109] width 183 height 30
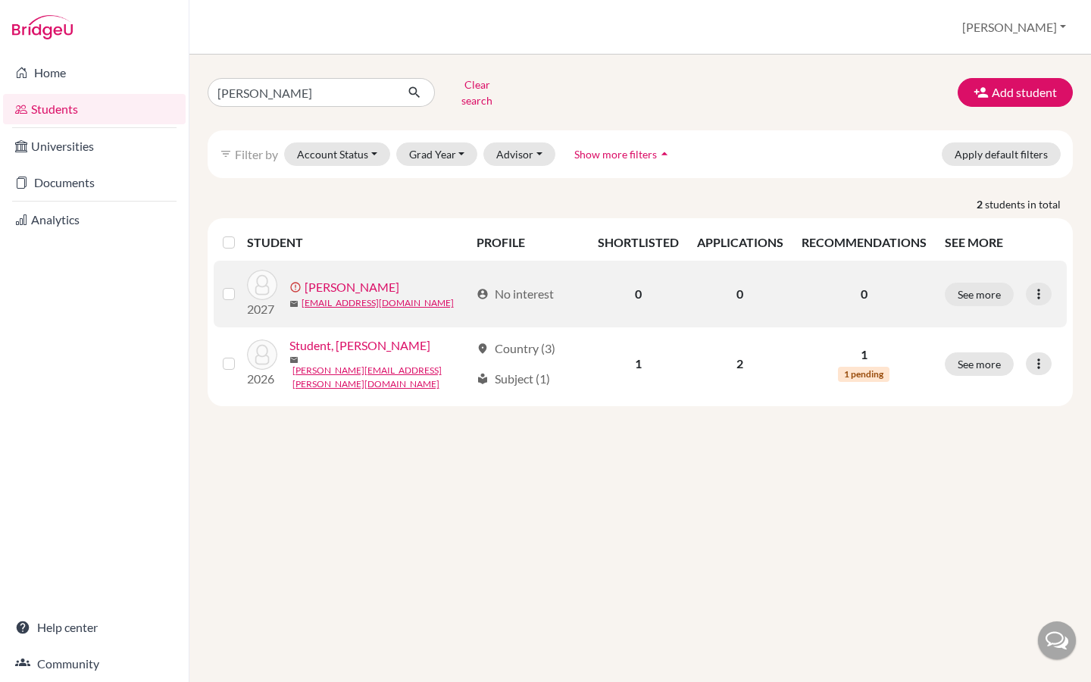
click at [331, 278] on link "Gupta, Riya" at bounding box center [352, 287] width 95 height 18
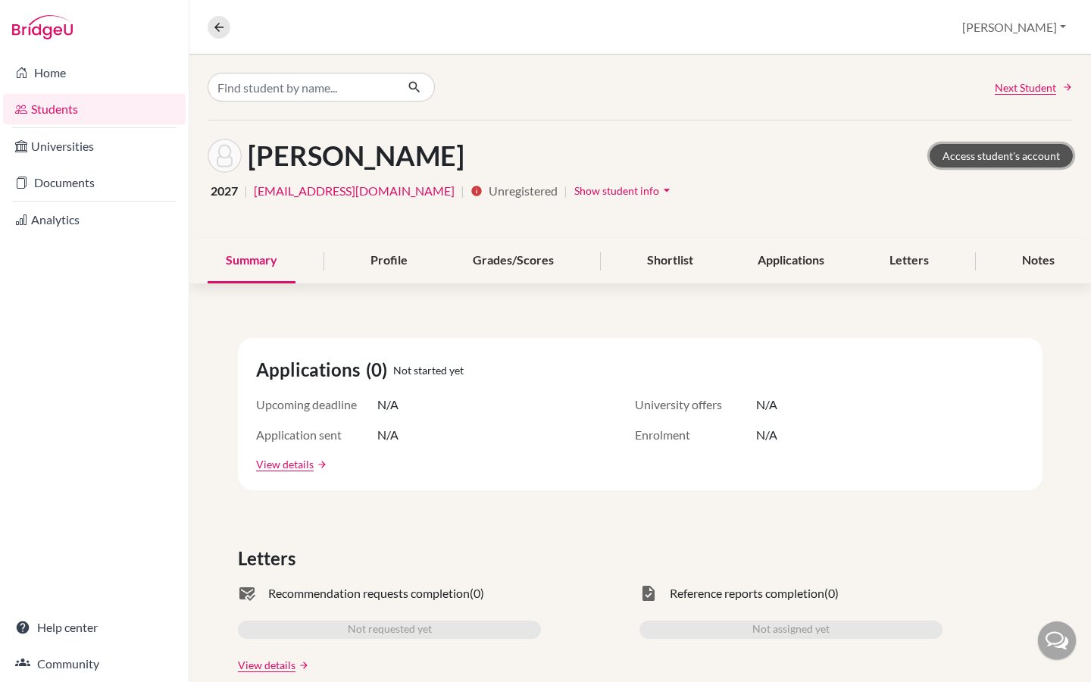
click at [1007, 148] on link "Access student's account" at bounding box center [1001, 155] width 143 height 23
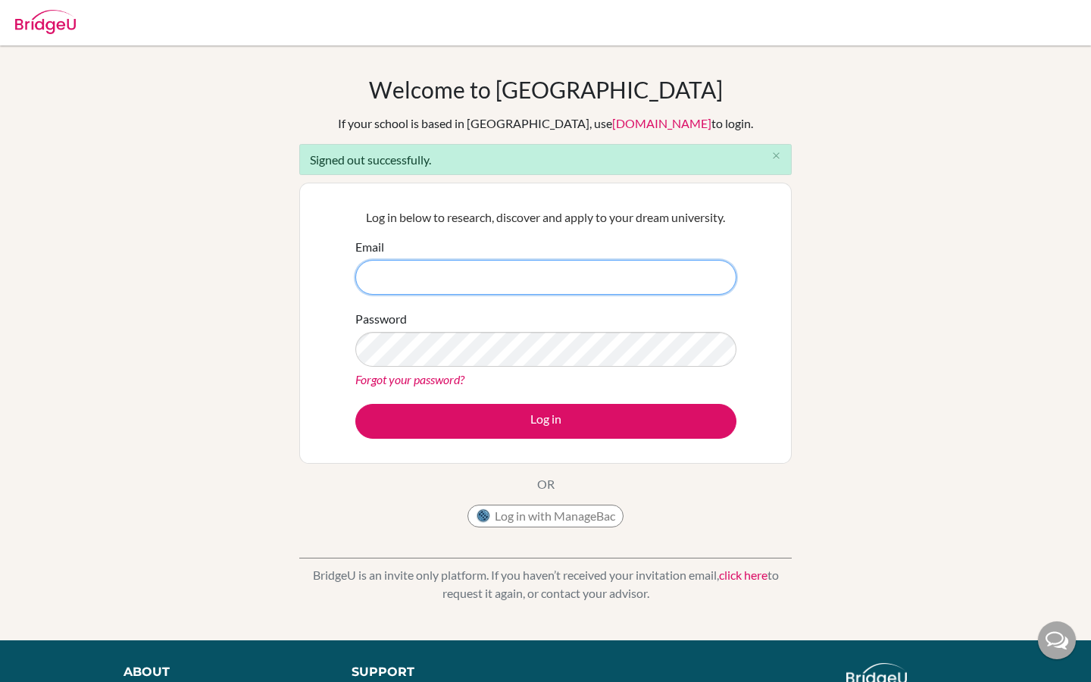
click at [405, 281] on input "Email" at bounding box center [545, 277] width 381 height 35
paste input "riya.goyal+demoadvisor@cialfo.com.sg"
type input "riya.goyal+demoadvisor@cialfo.com.sg"
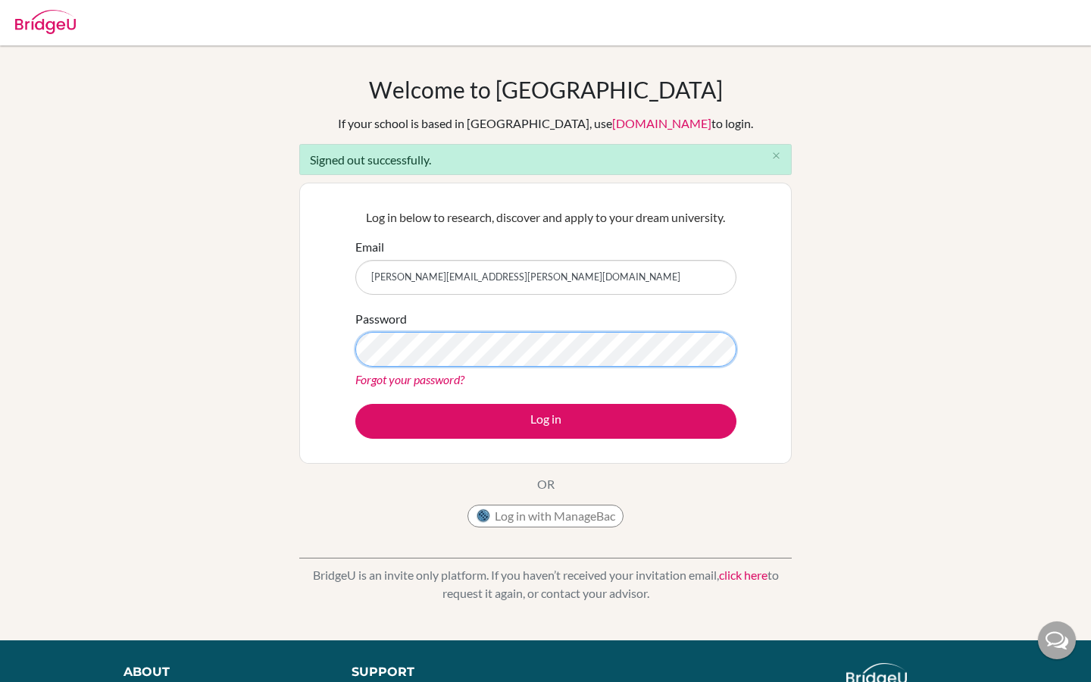
click at [355, 404] on button "Log in" at bounding box center [545, 421] width 381 height 35
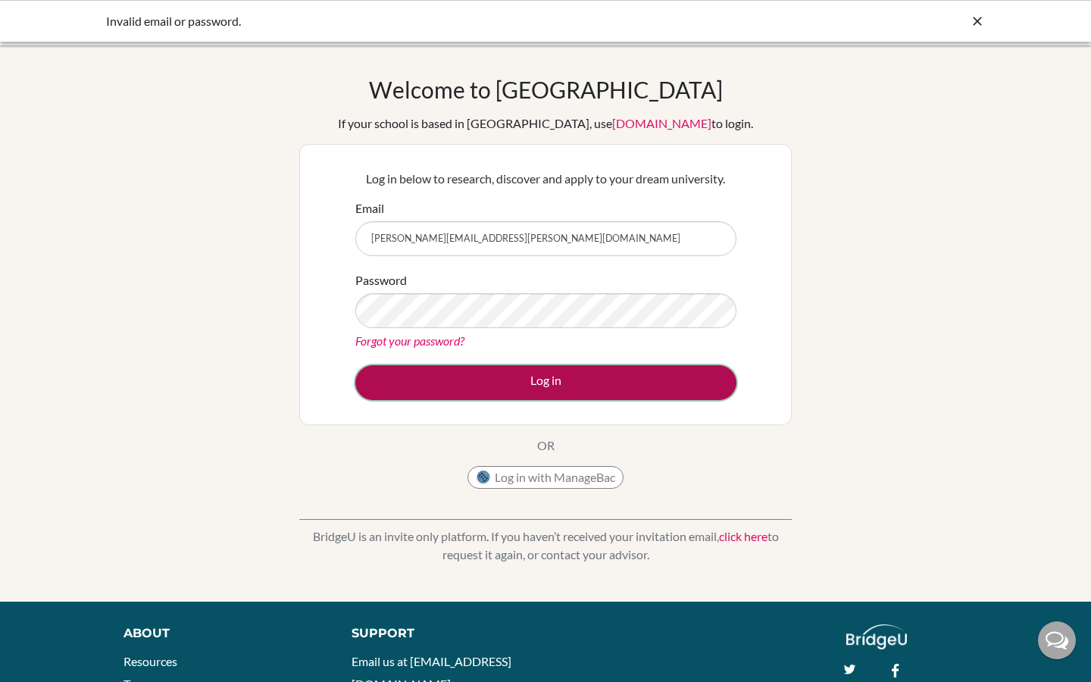
click at [473, 388] on button "Log in" at bounding box center [545, 382] width 381 height 35
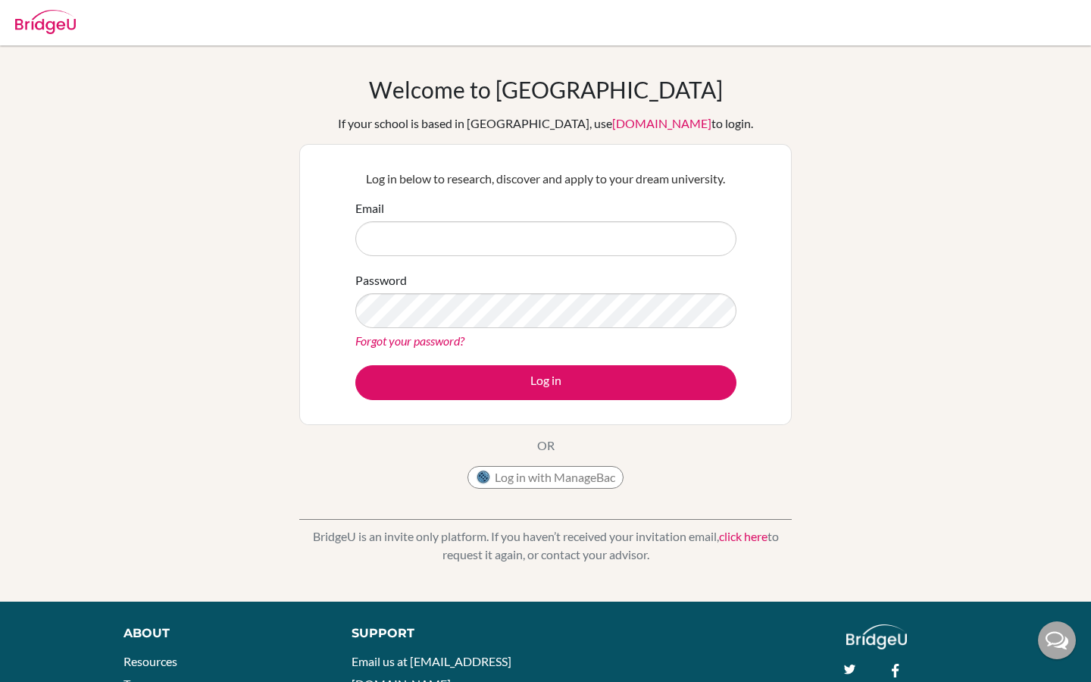
click at [471, 244] on input "Email" at bounding box center [545, 238] width 381 height 35
click at [434, 236] on input "Email" at bounding box center [545, 238] width 381 height 35
paste input "riya.goyal+demoadvisor@cialfo.com.sg"
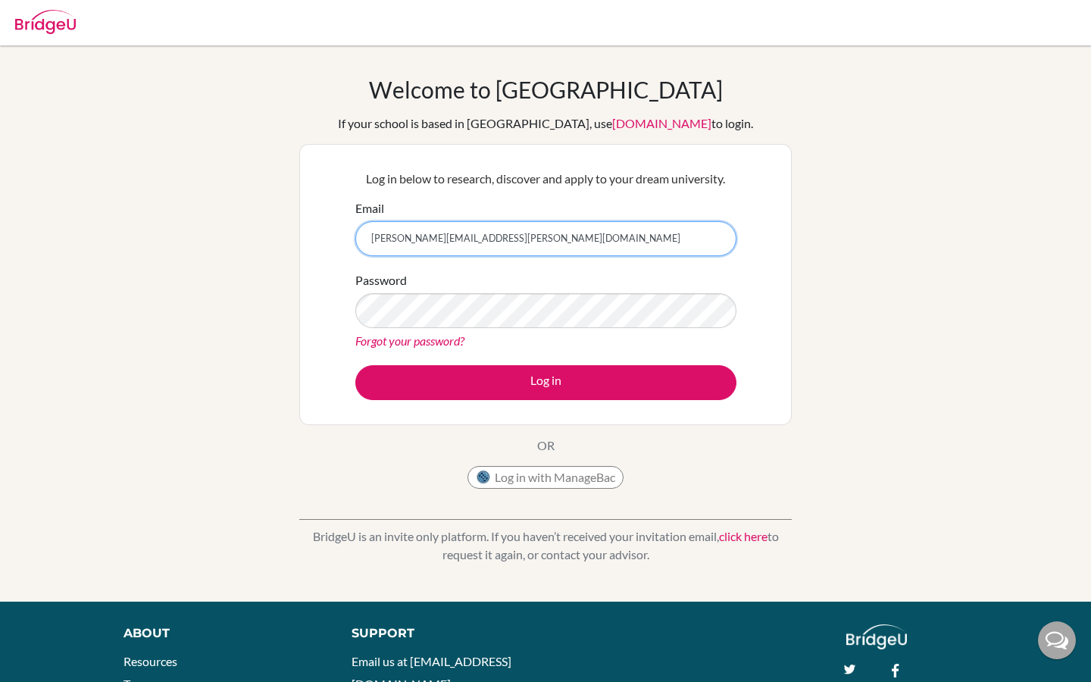
type input "riya.goyal+demoadvisor@cialfo.com.sg"
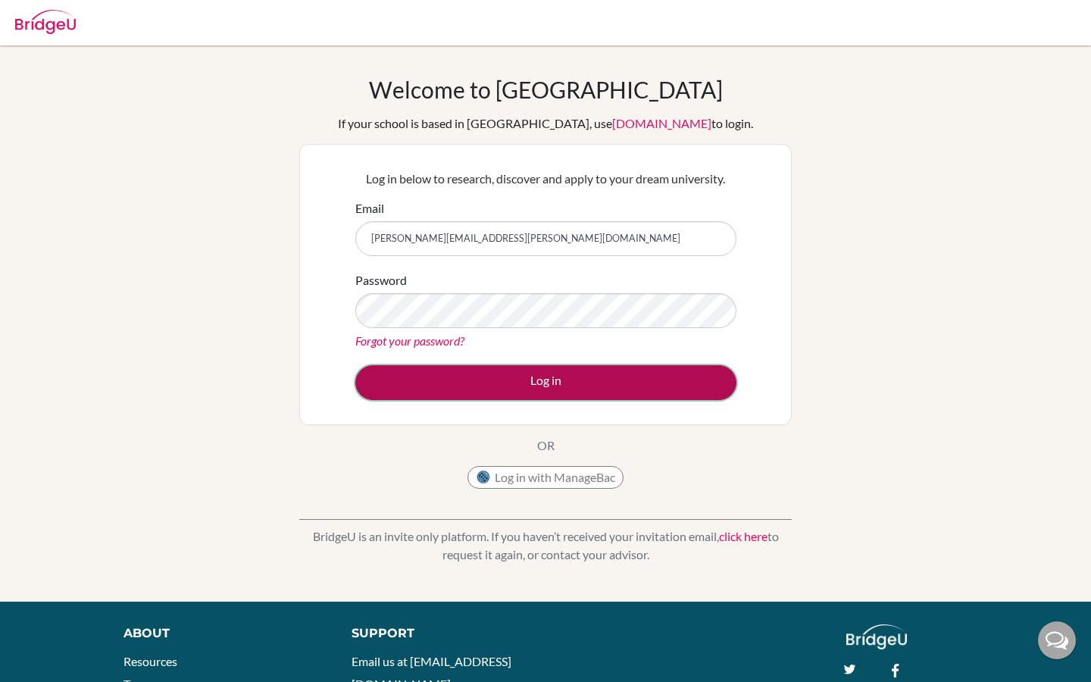
click at [486, 380] on button "Log in" at bounding box center [545, 382] width 381 height 35
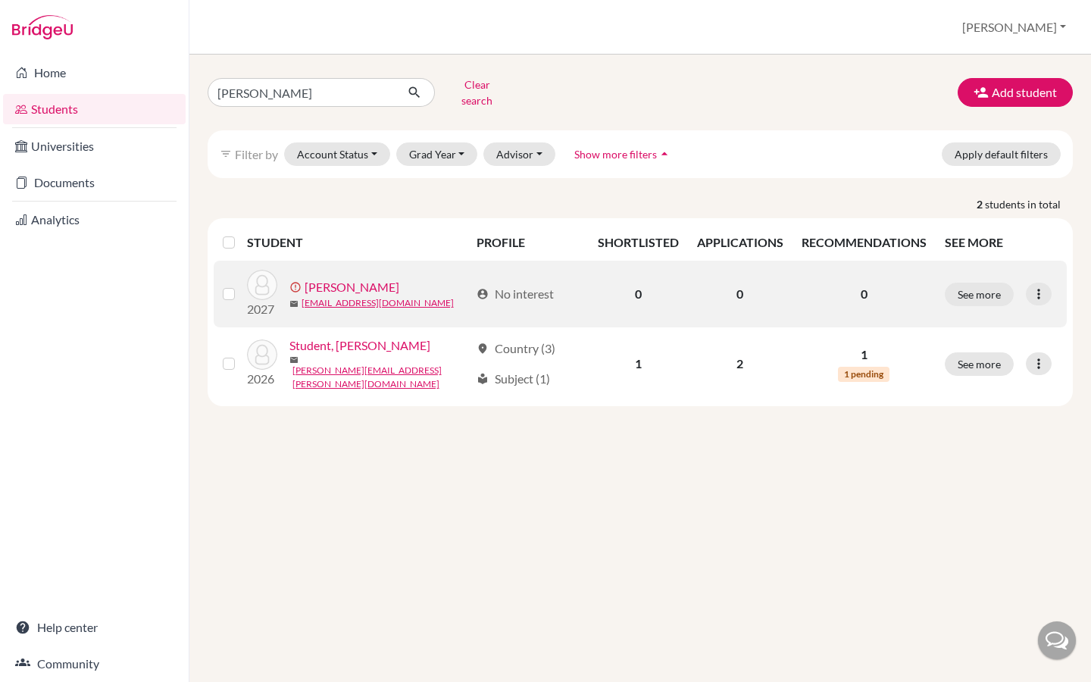
click at [345, 278] on link "[PERSON_NAME]" at bounding box center [352, 287] width 95 height 18
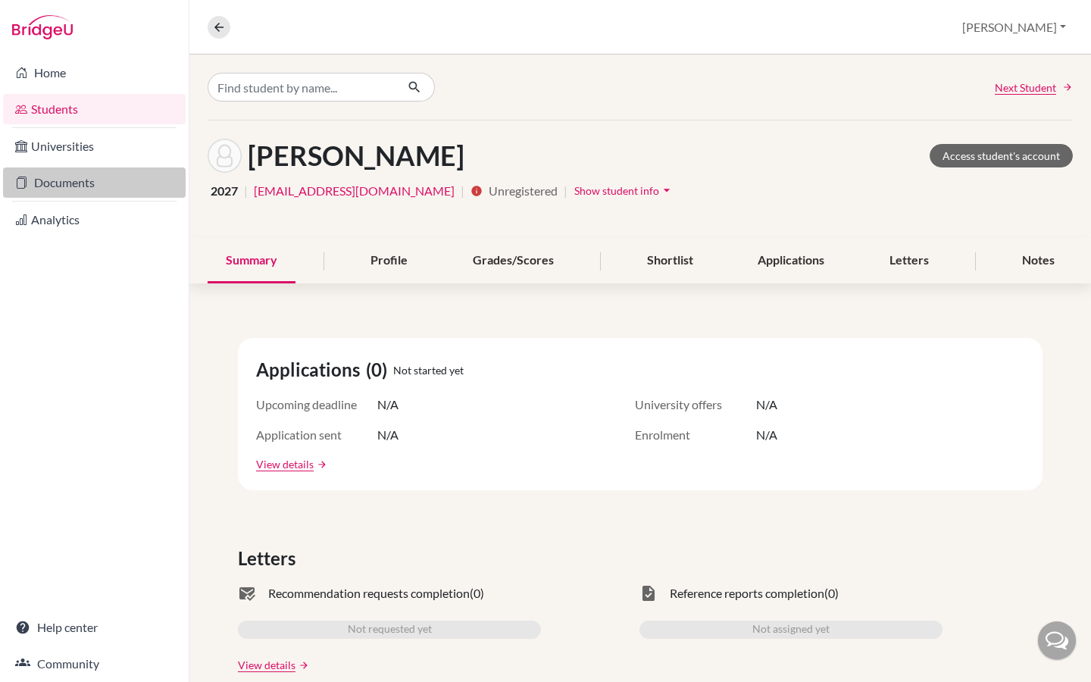
click at [37, 176] on link "Documents" at bounding box center [94, 182] width 183 height 30
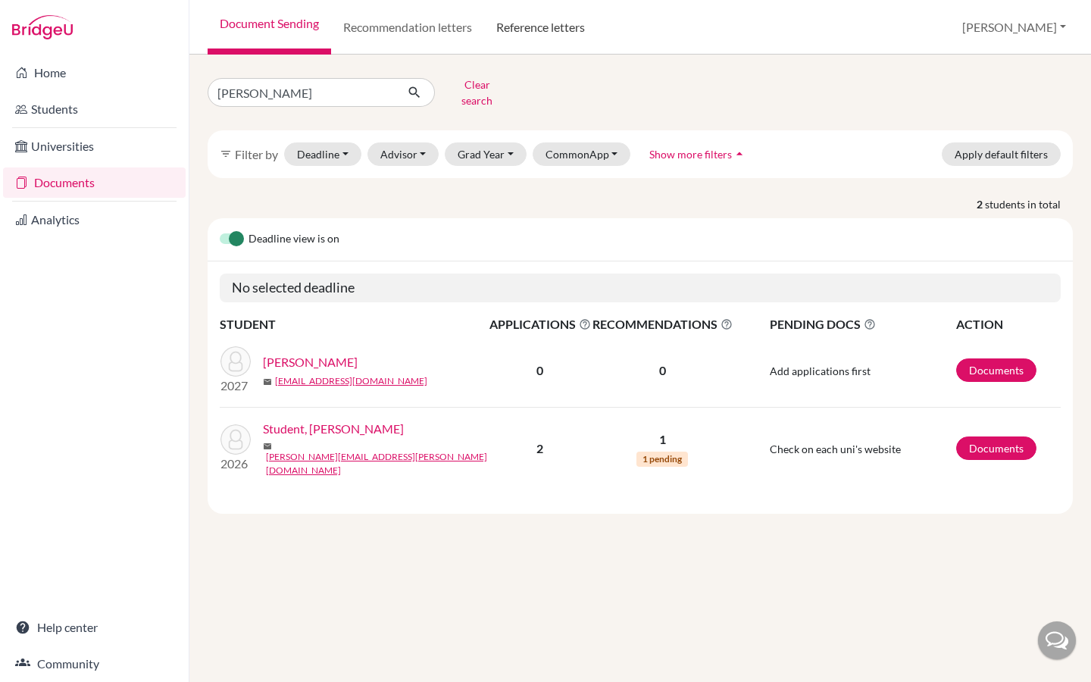
click at [553, 27] on link "Reference letters" at bounding box center [540, 27] width 113 height 55
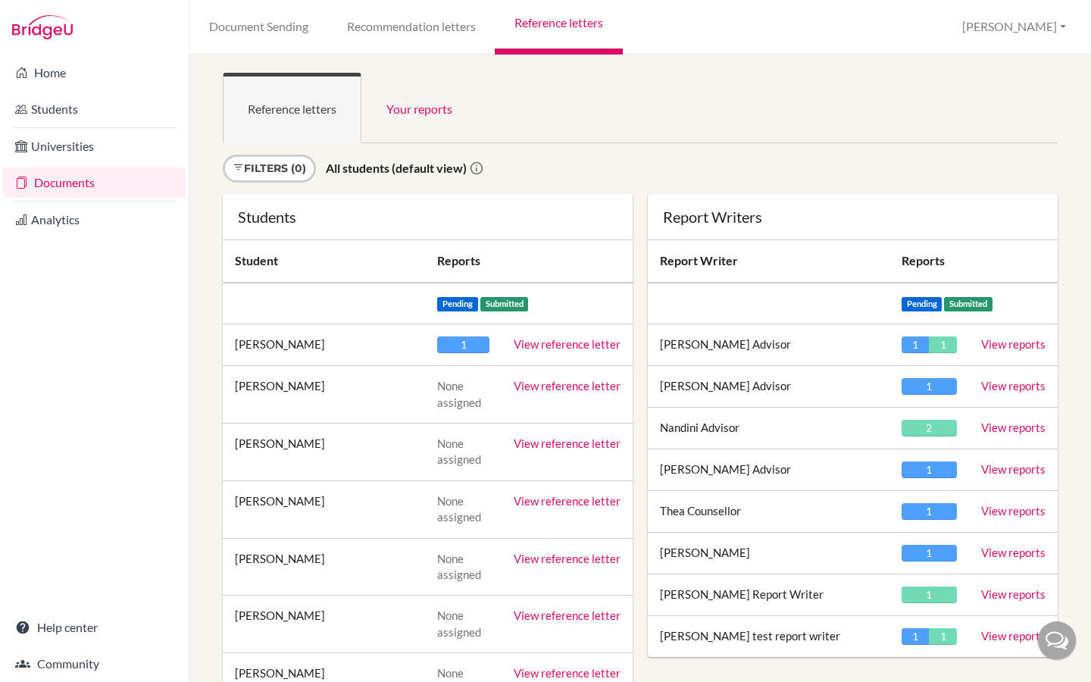
scroll to position [3, 0]
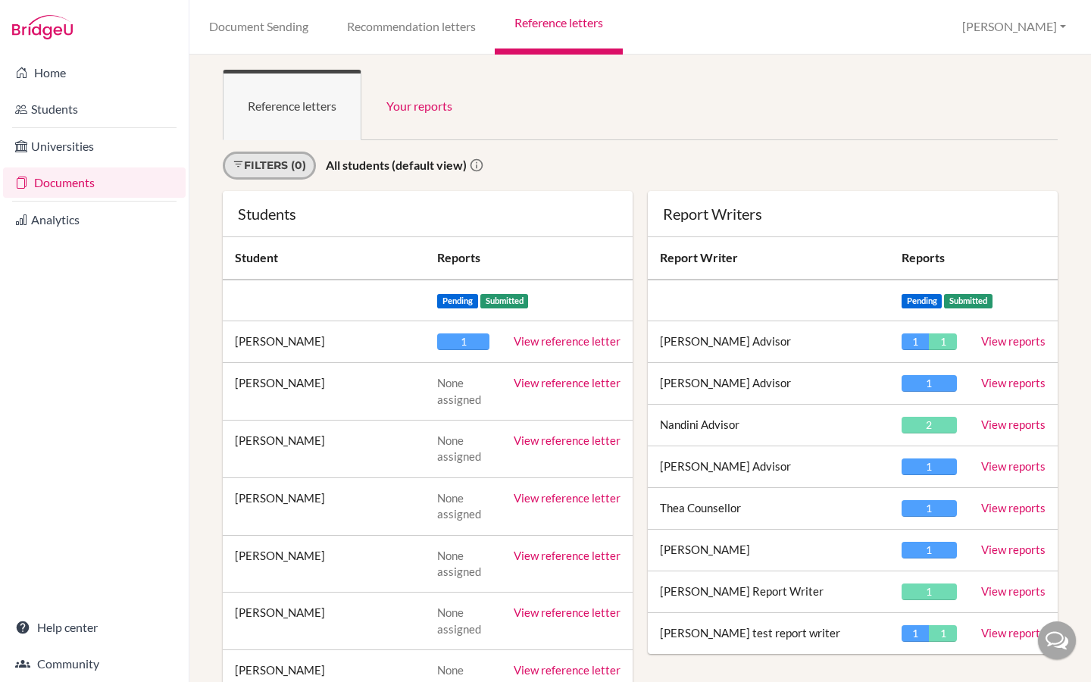
click at [290, 164] on link "Filters (0)" at bounding box center [269, 166] width 93 height 28
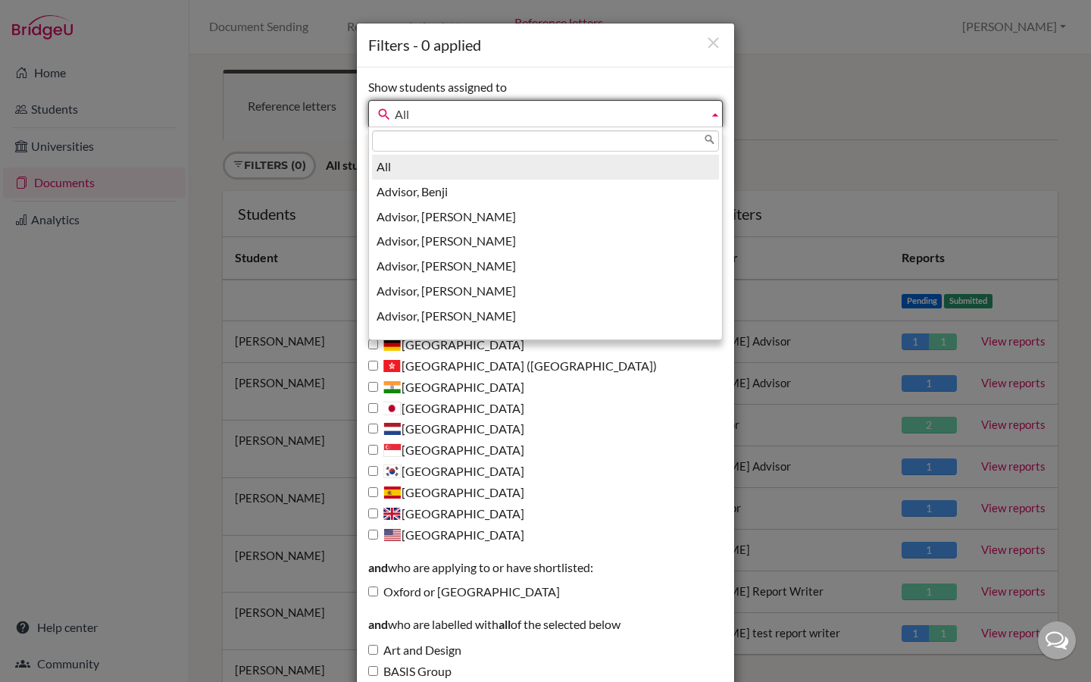
click at [423, 119] on span "All" at bounding box center [549, 114] width 308 height 27
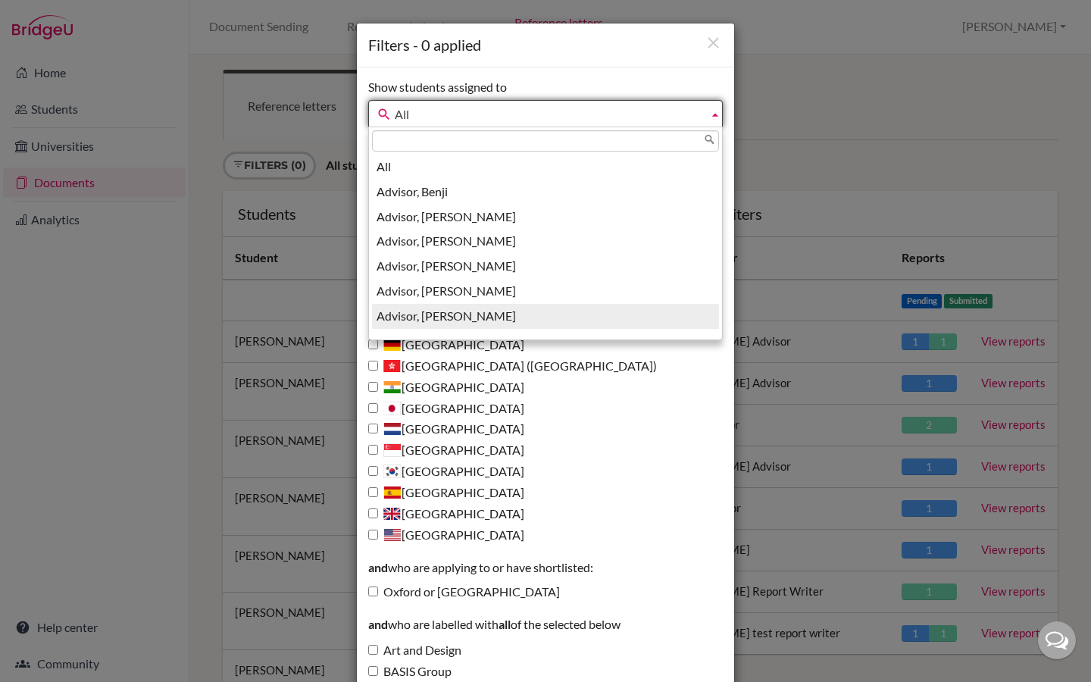
click at [428, 309] on li "Advisor, Riya" at bounding box center [545, 316] width 347 height 25
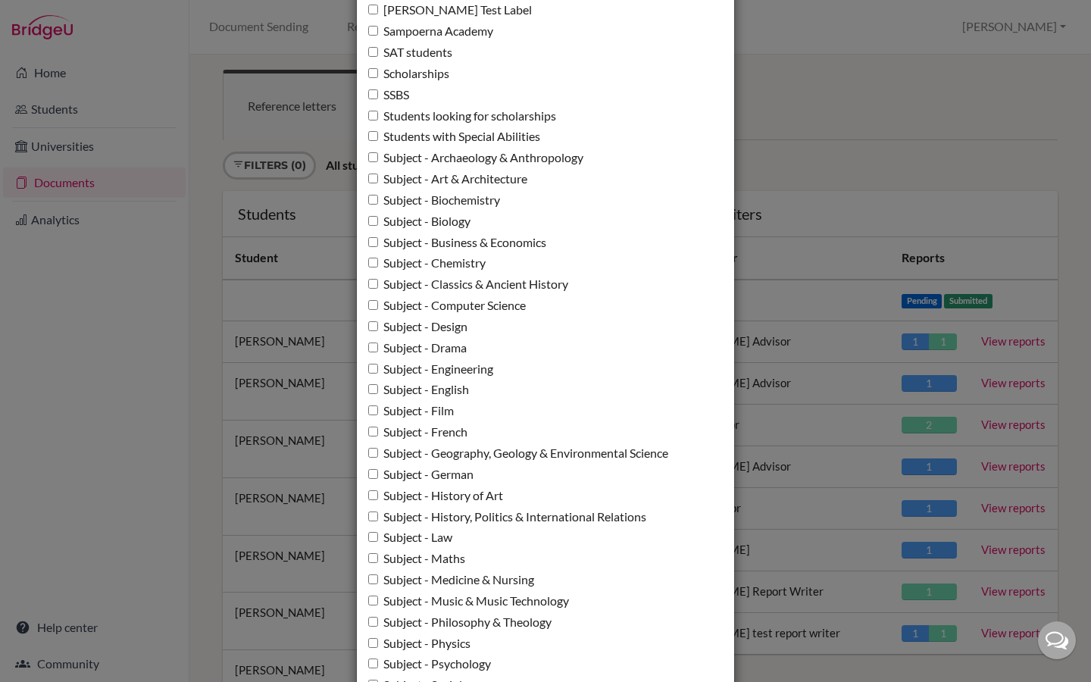
scroll to position [1333, 0]
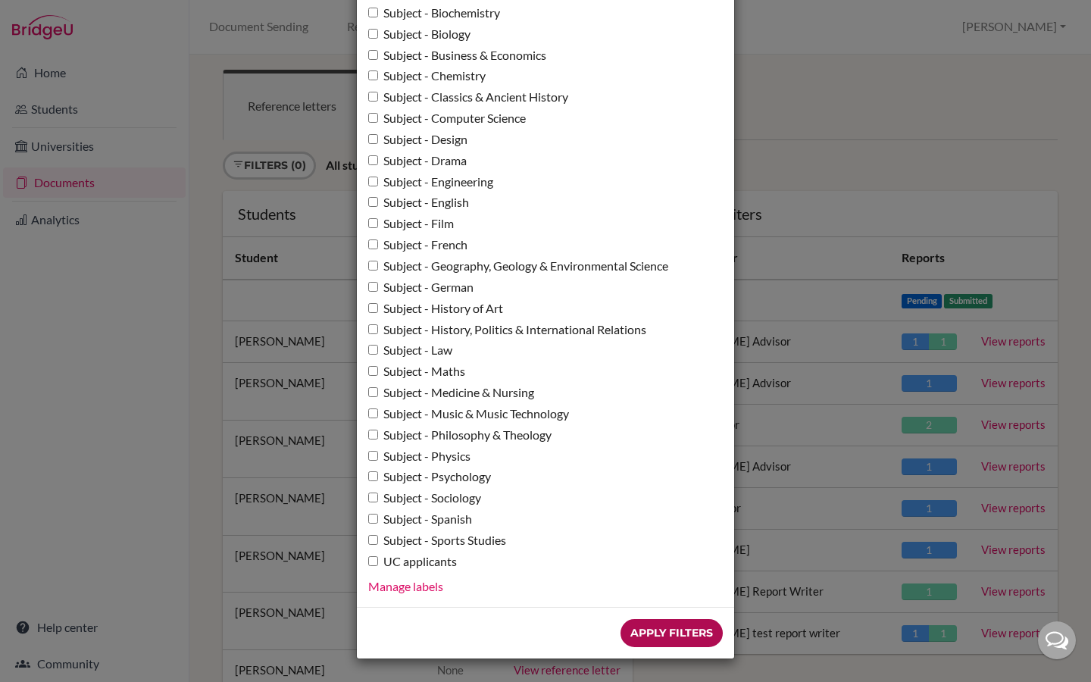
click at [686, 630] on input "Apply Filters" at bounding box center [671, 633] width 102 height 28
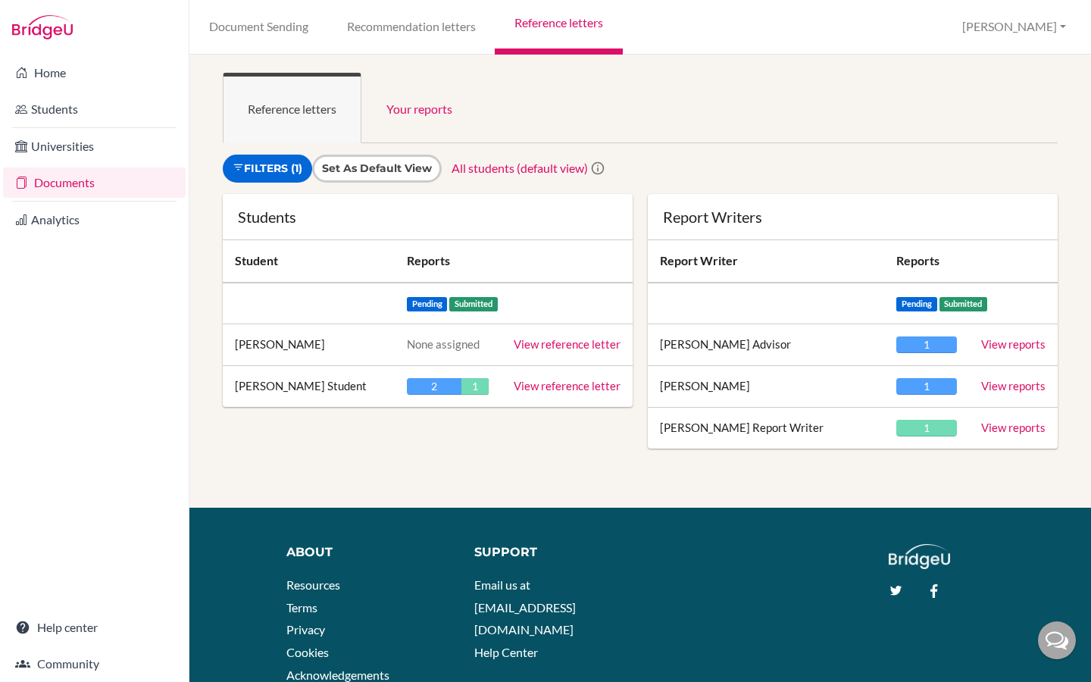
click at [558, 345] on link "View reference letter" at bounding box center [567, 344] width 107 height 14
click at [545, 345] on link "View reference letter" at bounding box center [567, 344] width 107 height 14
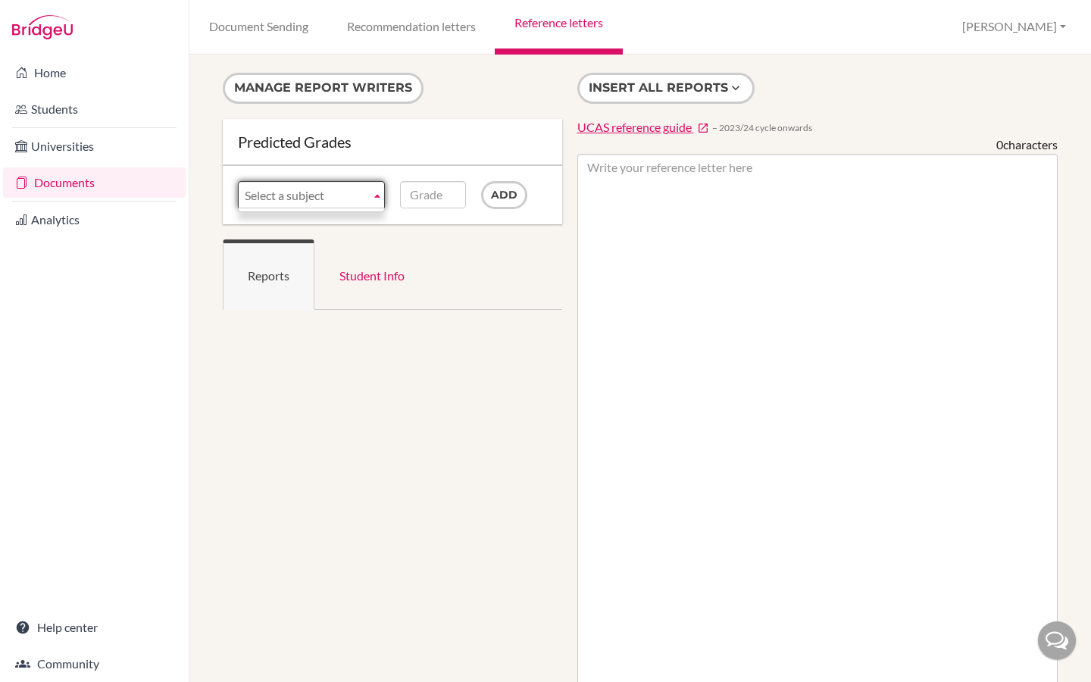
click at [314, 200] on span "Select a subject" at bounding box center [305, 195] width 120 height 27
click at [333, 202] on span "Select a subject" at bounding box center [305, 195] width 120 height 27
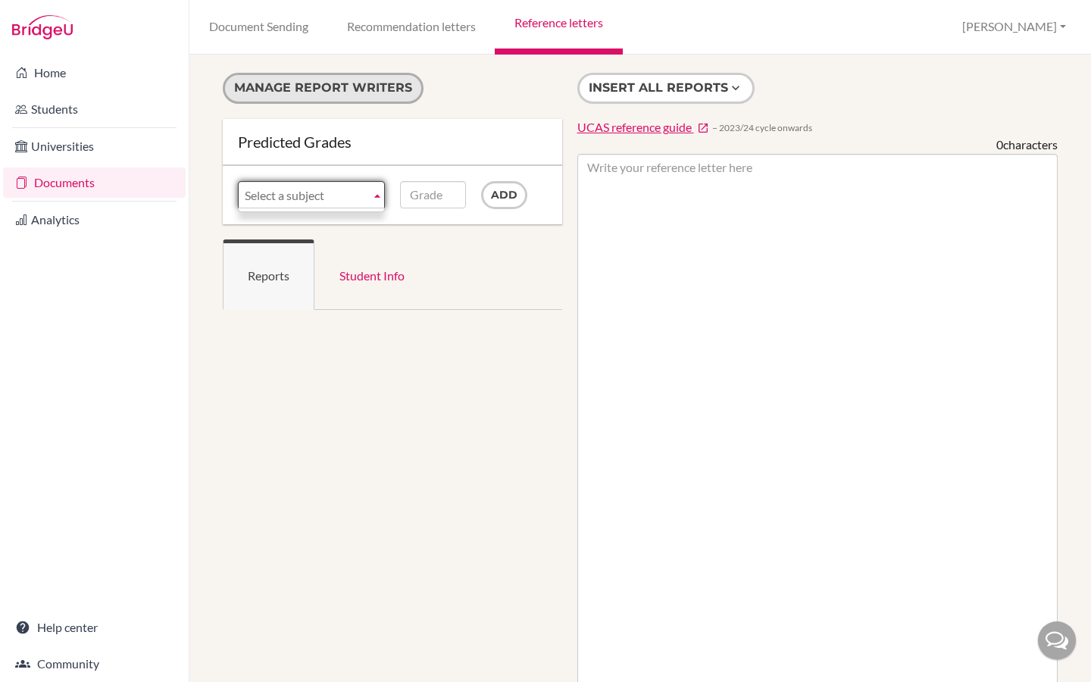
click at [364, 95] on button "Manage report writers" at bounding box center [323, 88] width 201 height 31
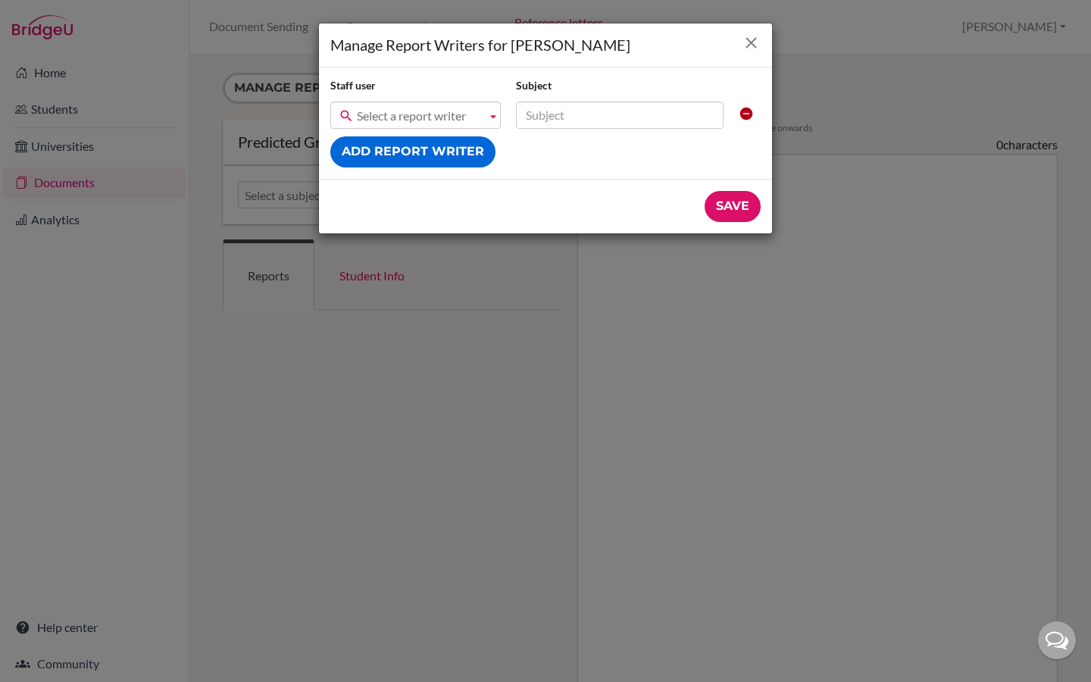
click at [756, 50] on icon "Close" at bounding box center [751, 42] width 19 height 19
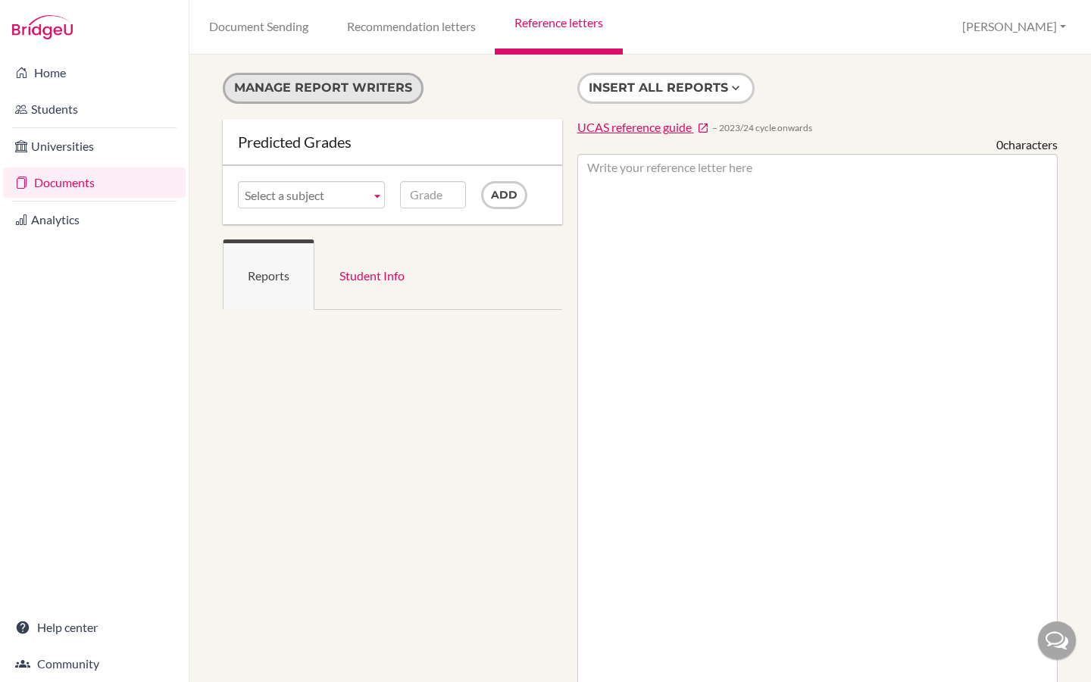
click at [398, 87] on button "Manage report writers" at bounding box center [323, 88] width 201 height 31
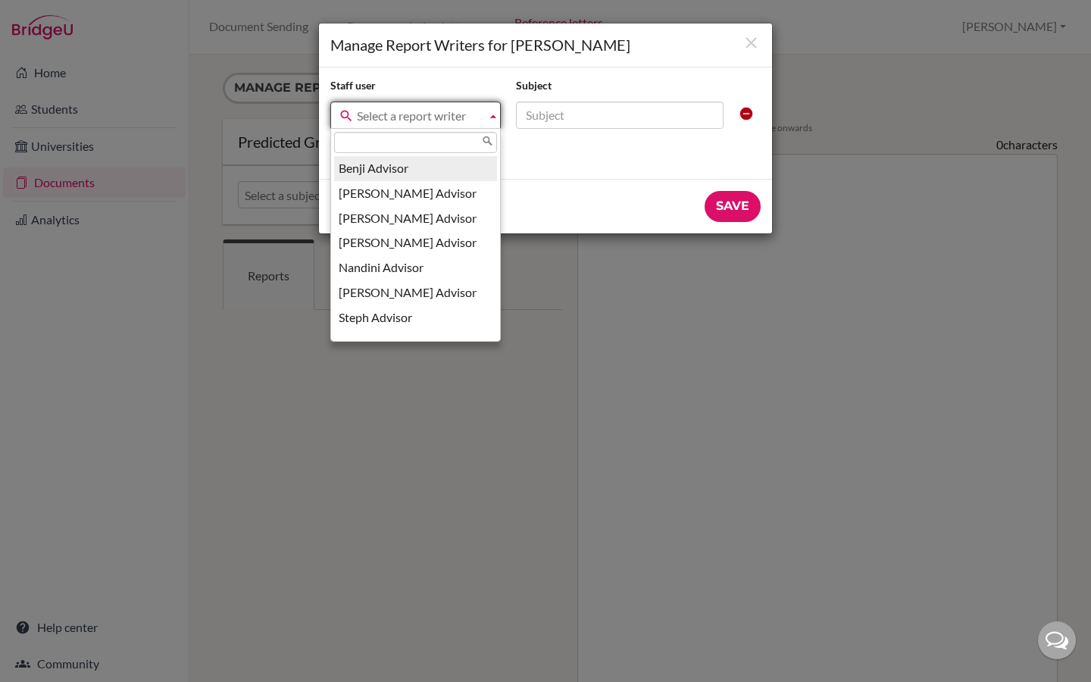
click at [427, 105] on span "Select a report writer" at bounding box center [418, 115] width 123 height 27
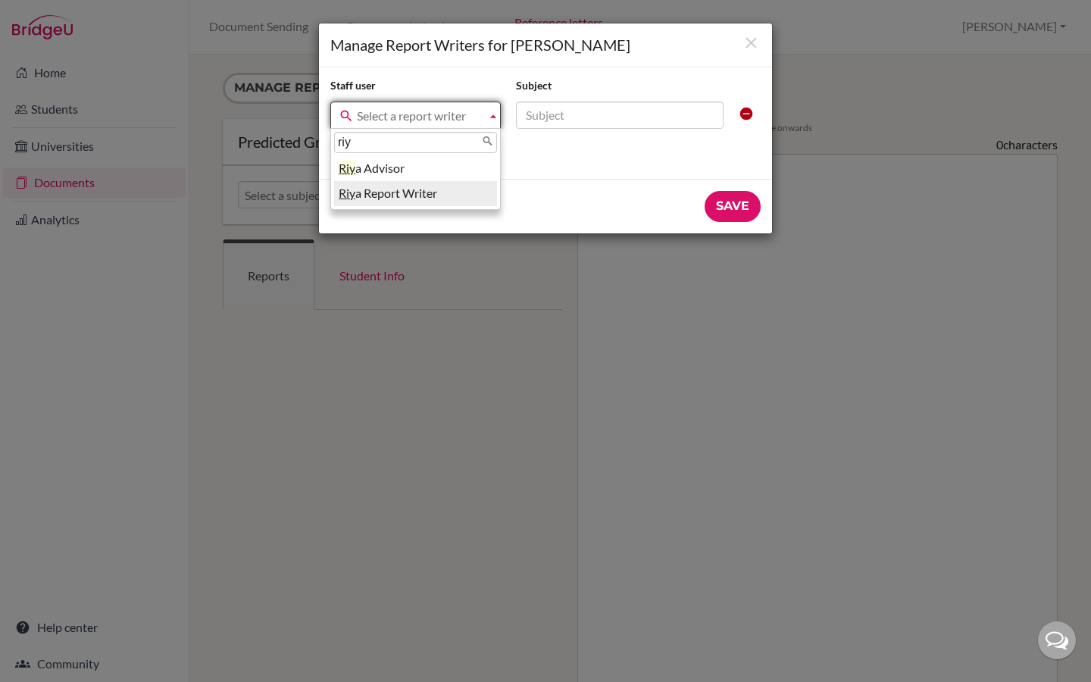
type input "riy"
click at [388, 197] on li "Riy a Report Writer" at bounding box center [415, 193] width 163 height 25
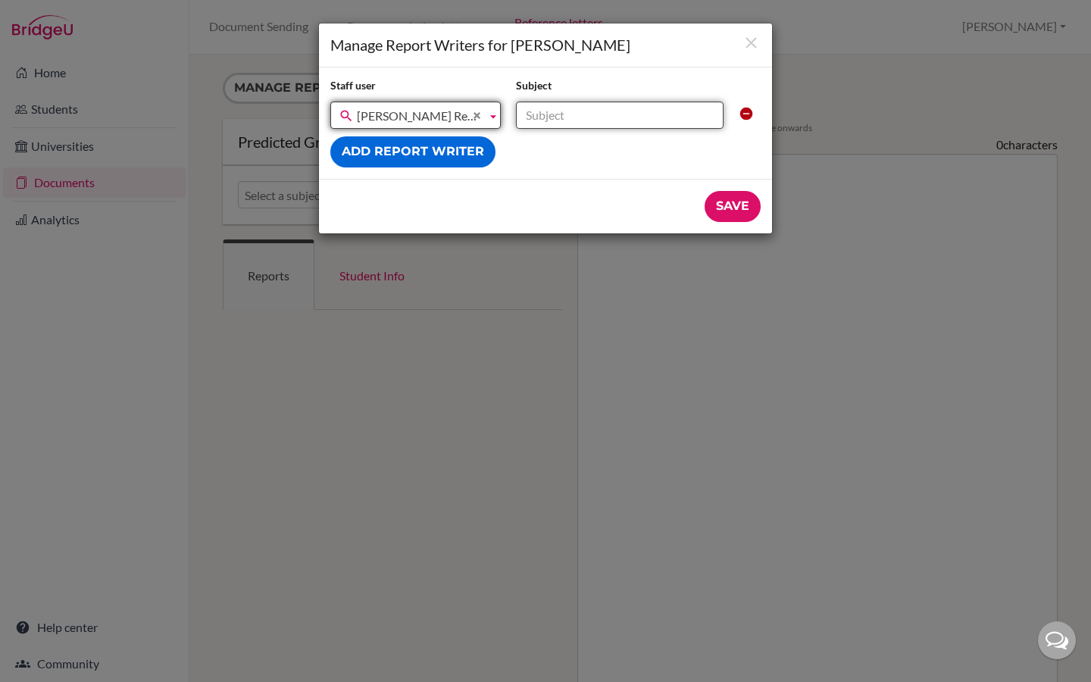
click at [557, 118] on input "text" at bounding box center [620, 115] width 208 height 27
type input "Geography"
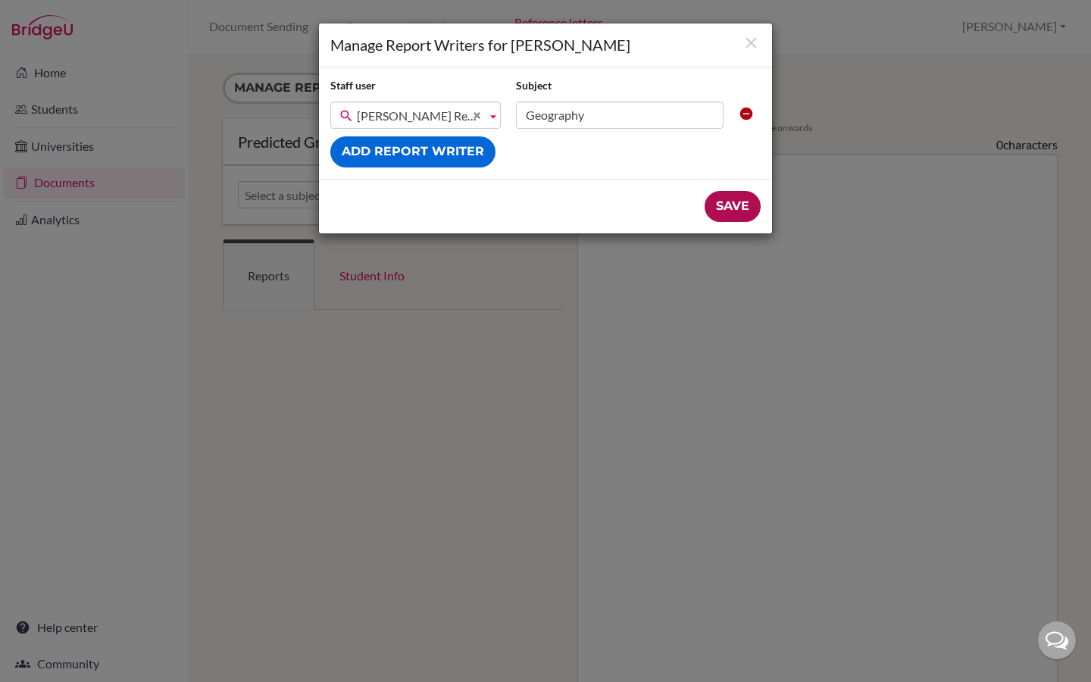
click at [726, 206] on input "Save" at bounding box center [733, 206] width 56 height 31
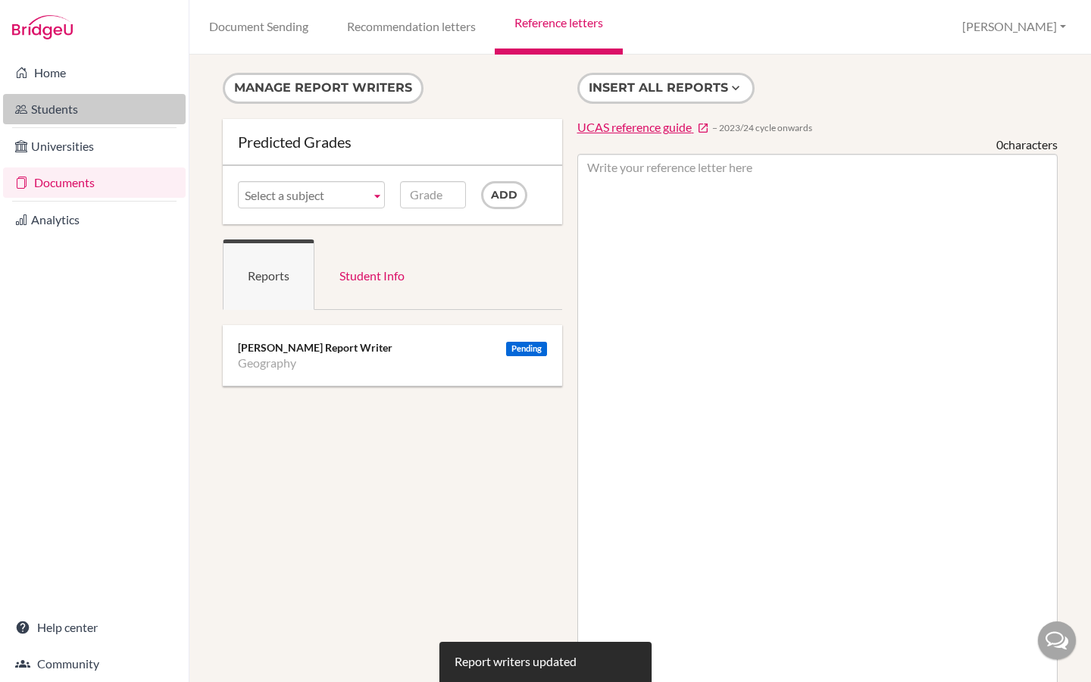
click at [80, 100] on link "Students" at bounding box center [94, 109] width 183 height 30
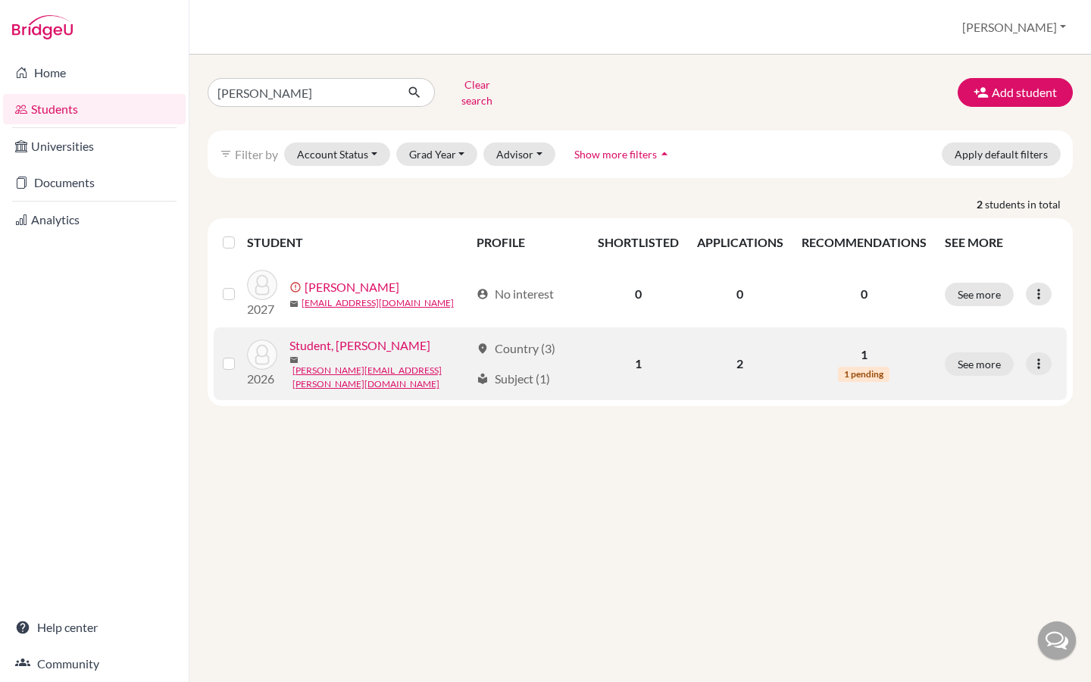
click at [340, 339] on link "Student, [PERSON_NAME]" at bounding box center [359, 345] width 141 height 18
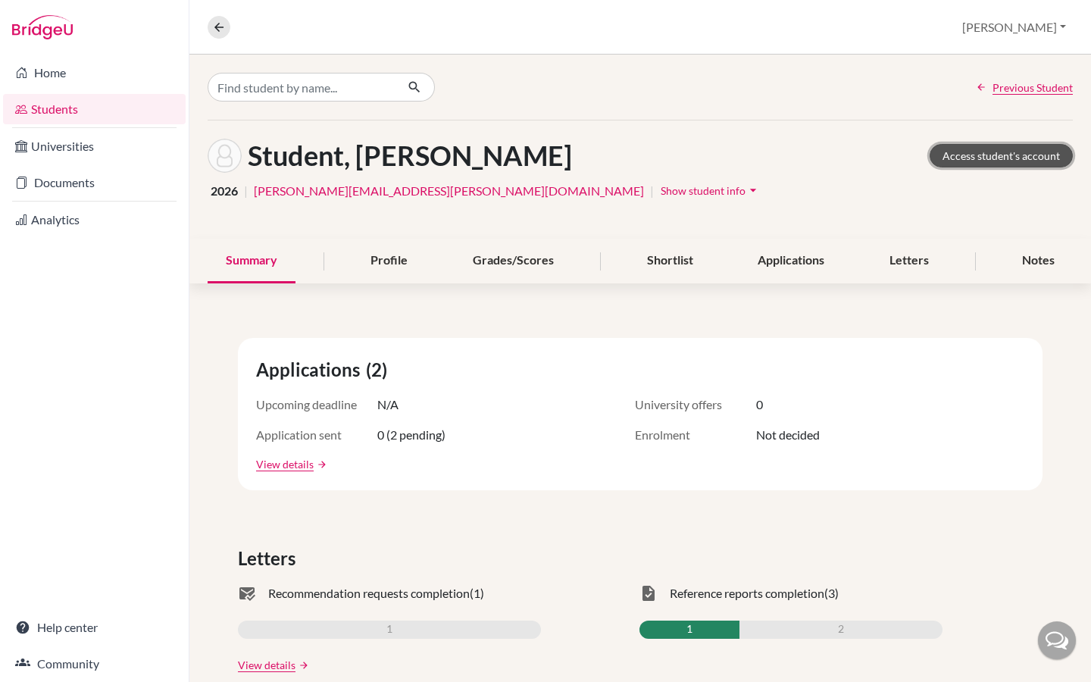
click at [989, 158] on link "Access student's account" at bounding box center [1001, 155] width 143 height 23
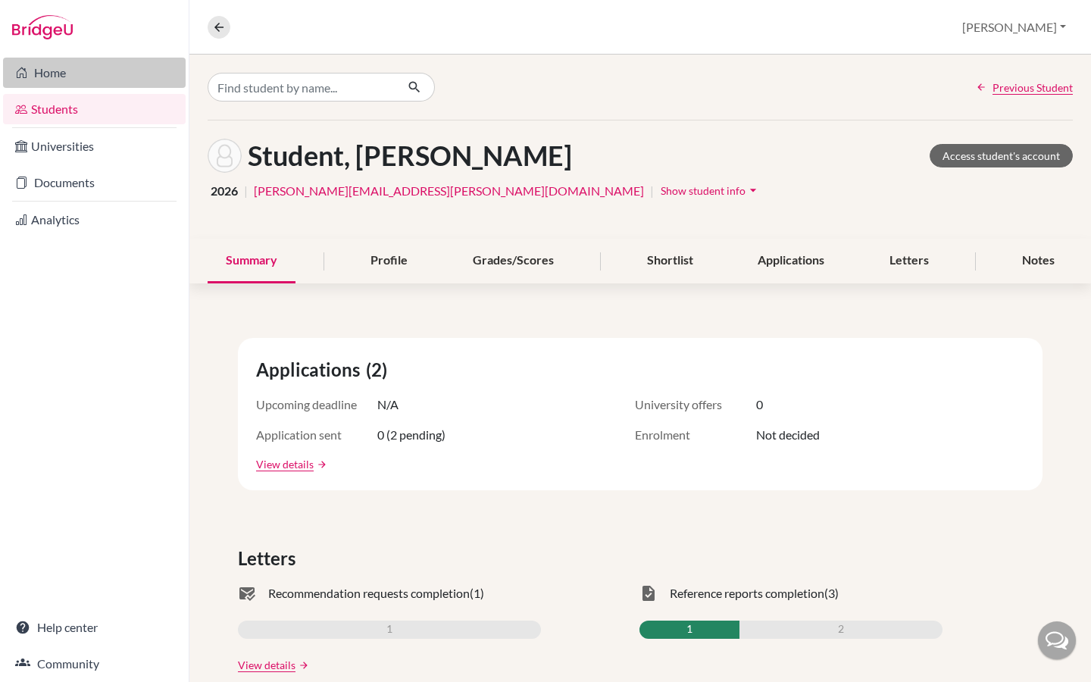
click at [66, 68] on link "Home" at bounding box center [94, 73] width 183 height 30
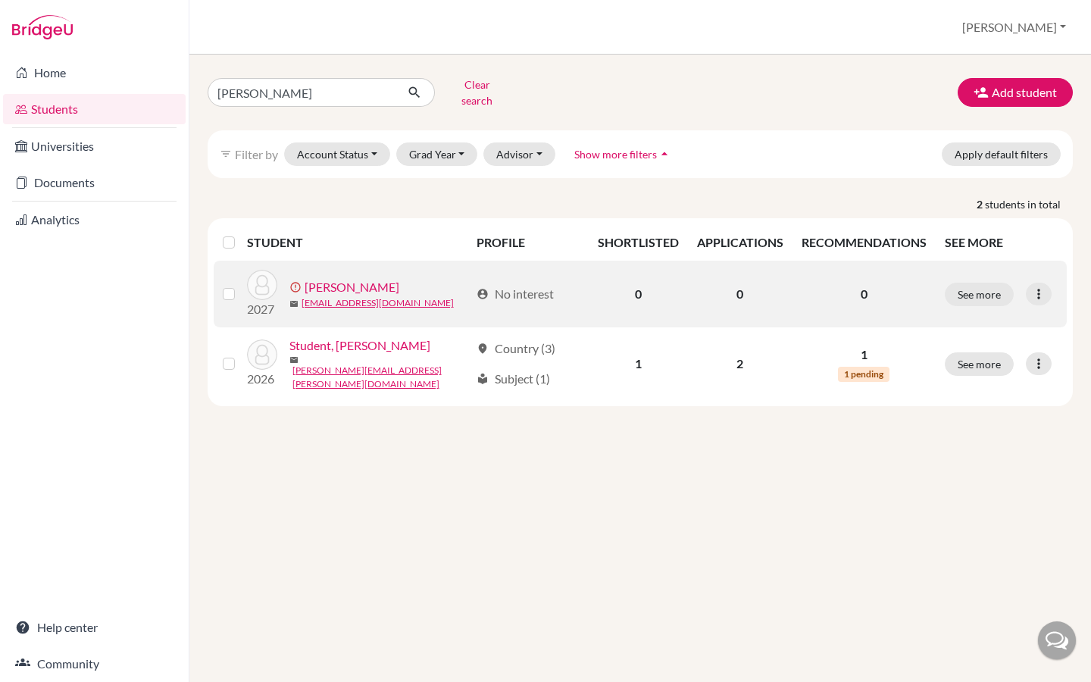
click at [331, 278] on link "[PERSON_NAME]" at bounding box center [352, 287] width 95 height 18
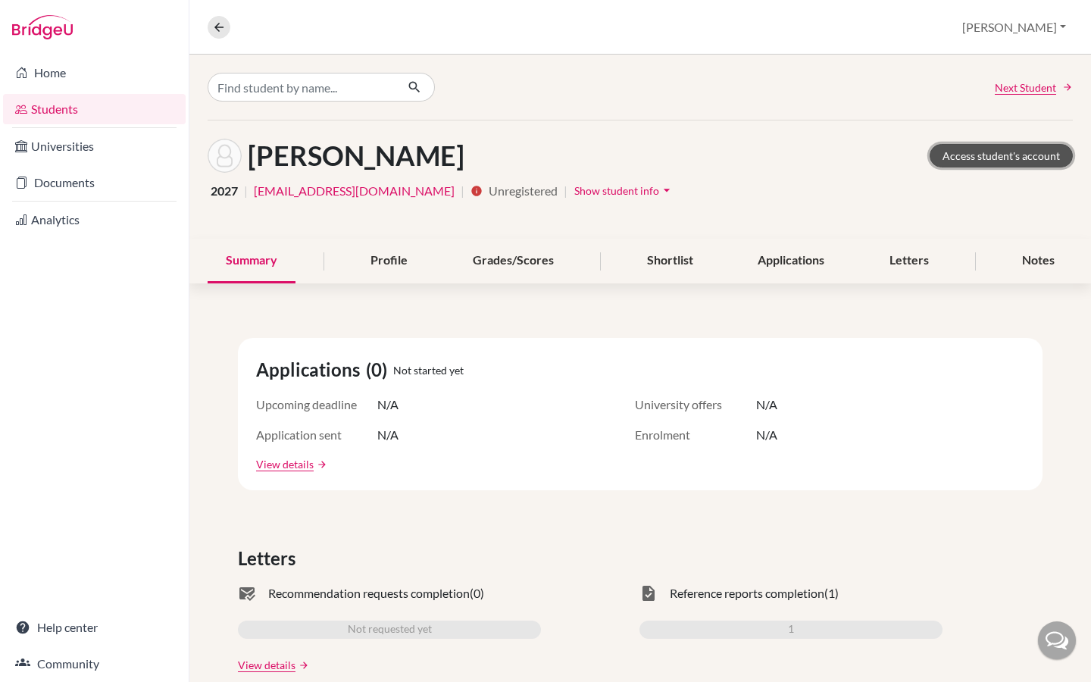
click at [955, 160] on link "Access student's account" at bounding box center [1001, 155] width 143 height 23
